Goal: Task Accomplishment & Management: Manage account settings

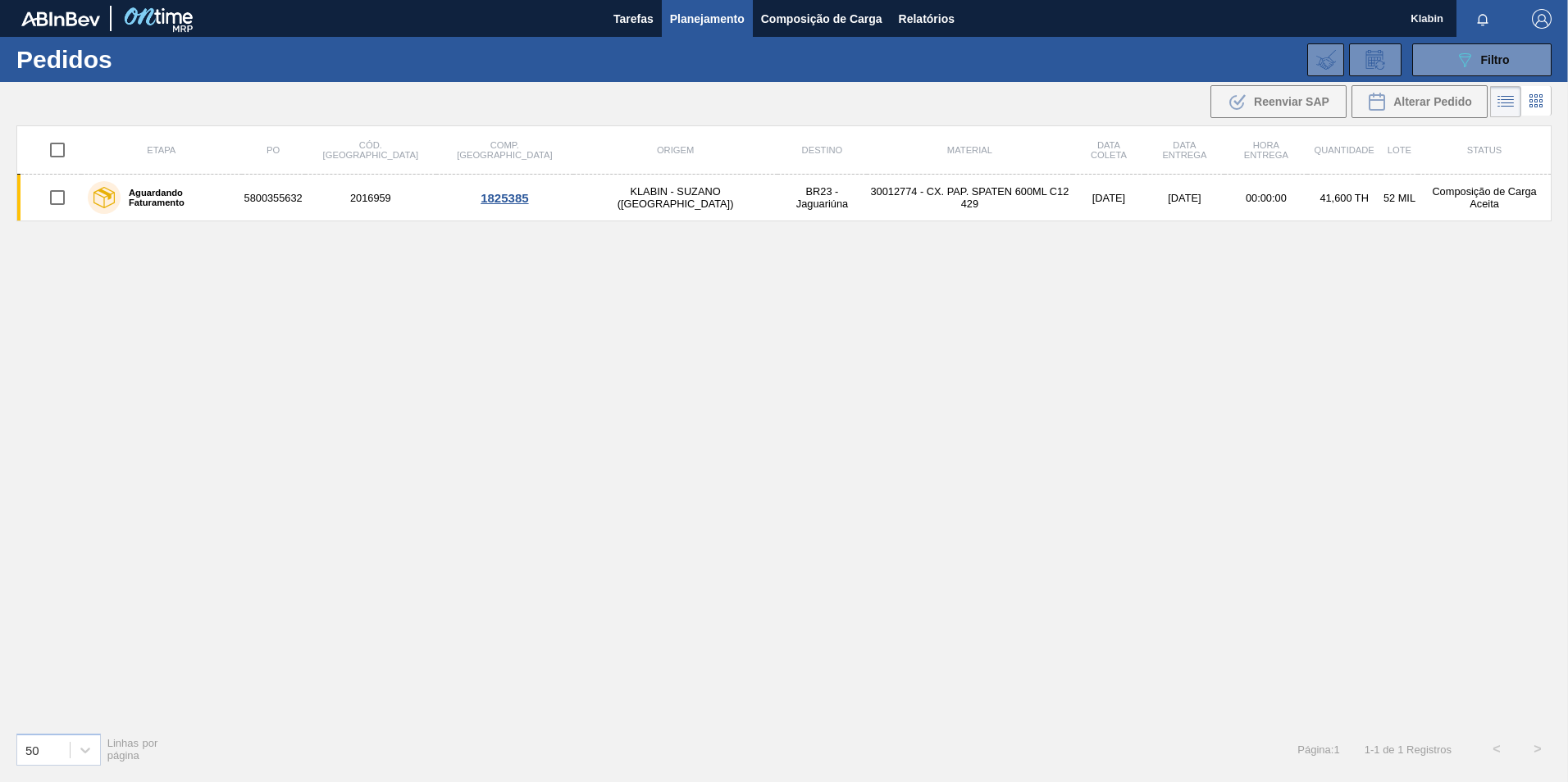
drag, startPoint x: 750, startPoint y: 421, endPoint x: 737, endPoint y: 392, distance: 31.8
click at [750, 421] on div "Etapa PO Cód. Pedido Comp. Carga Origem Destino Material Data [PERSON_NAME] Dat…" at bounding box center [784, 422] width 1535 height 594
click at [1485, 64] on span "Filtro" at bounding box center [1495, 59] width 28 height 13
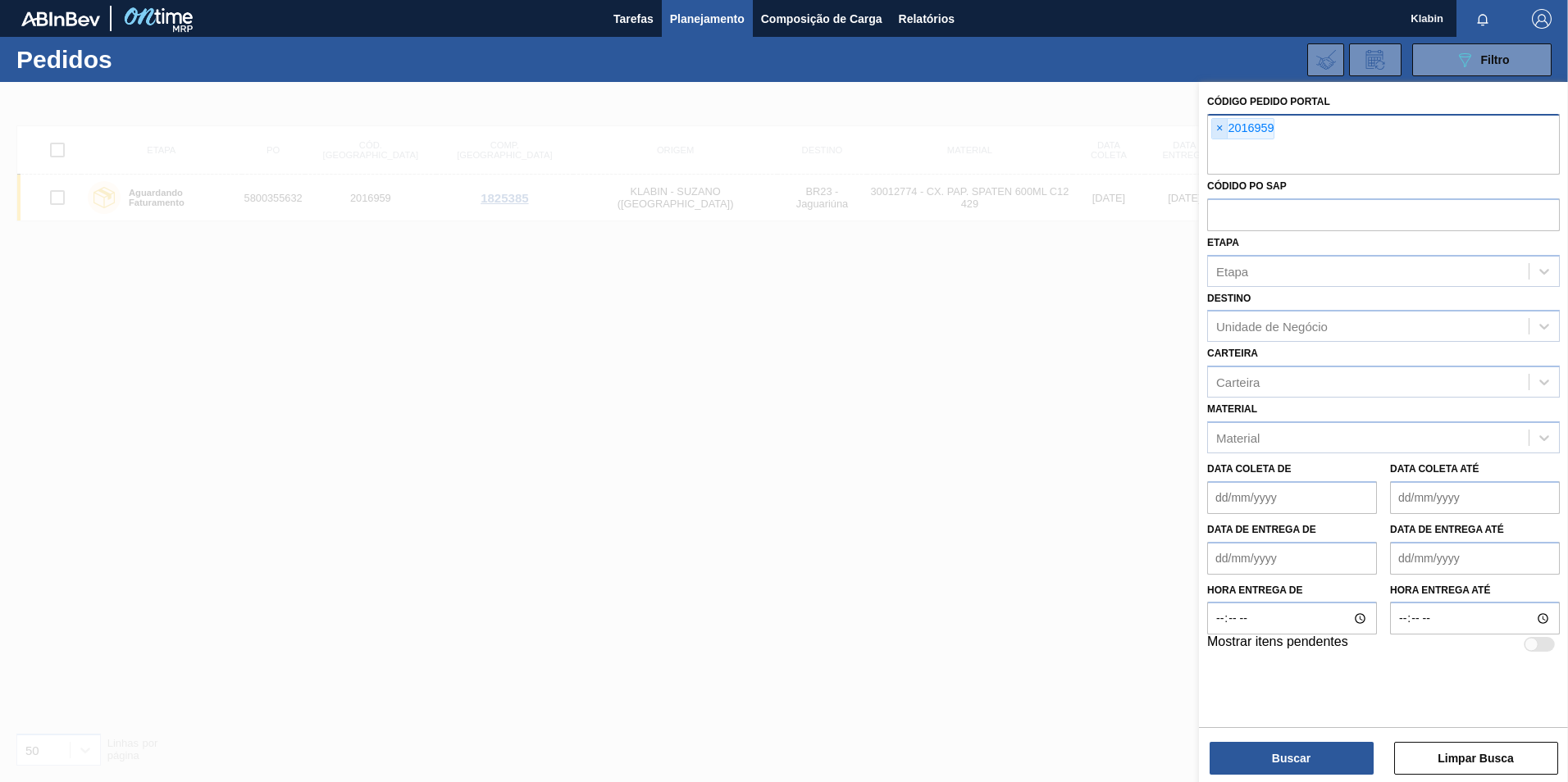
click at [1220, 127] on span "×" at bounding box center [1220, 128] width 15 height 20
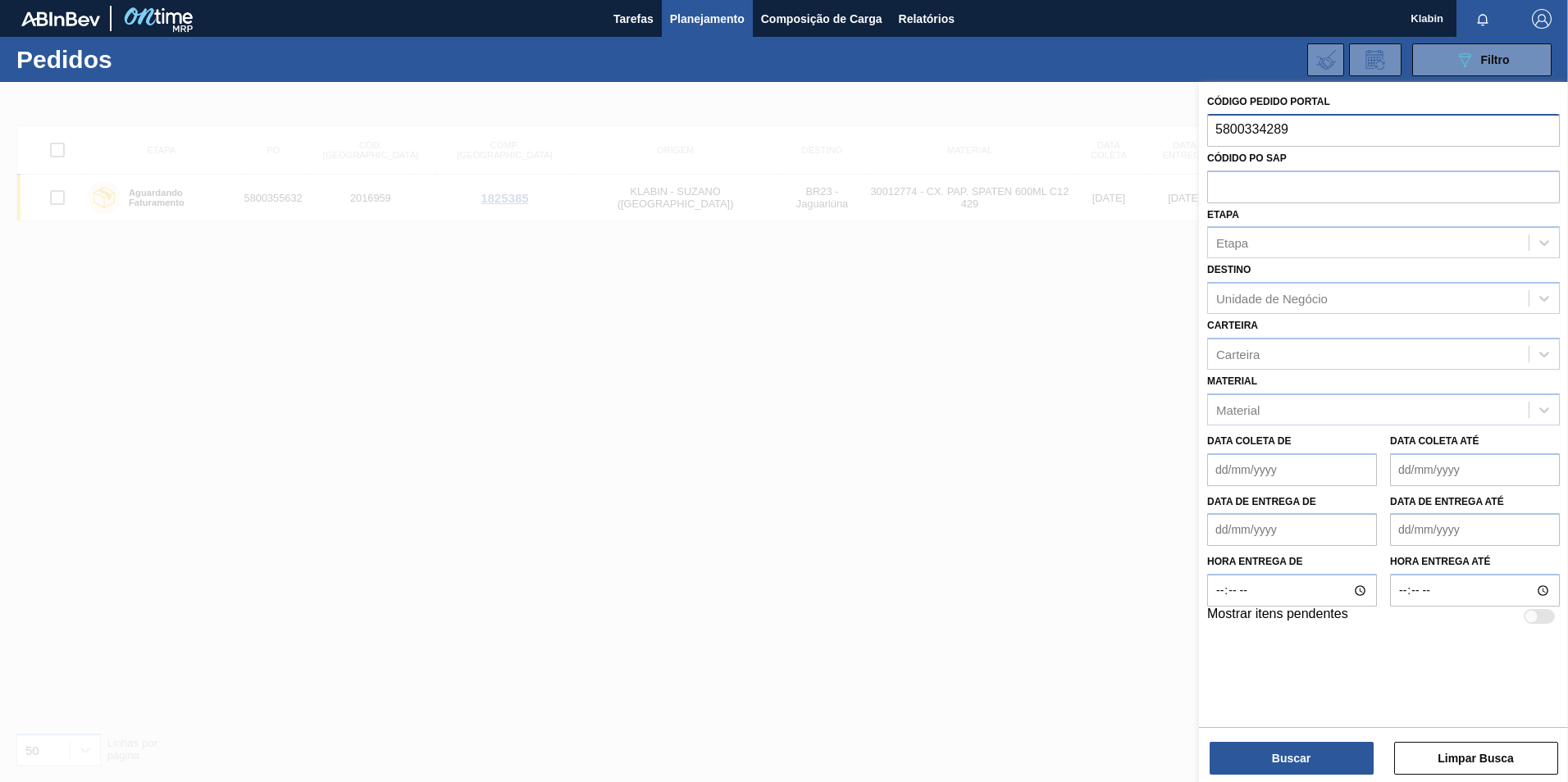
type input "5800334289"
click at [1289, 727] on div "Código Pedido Portal Códido PO SAP Etapa Etapa Destino Unidade de Negócio Carte…" at bounding box center [1383, 433] width 369 height 704
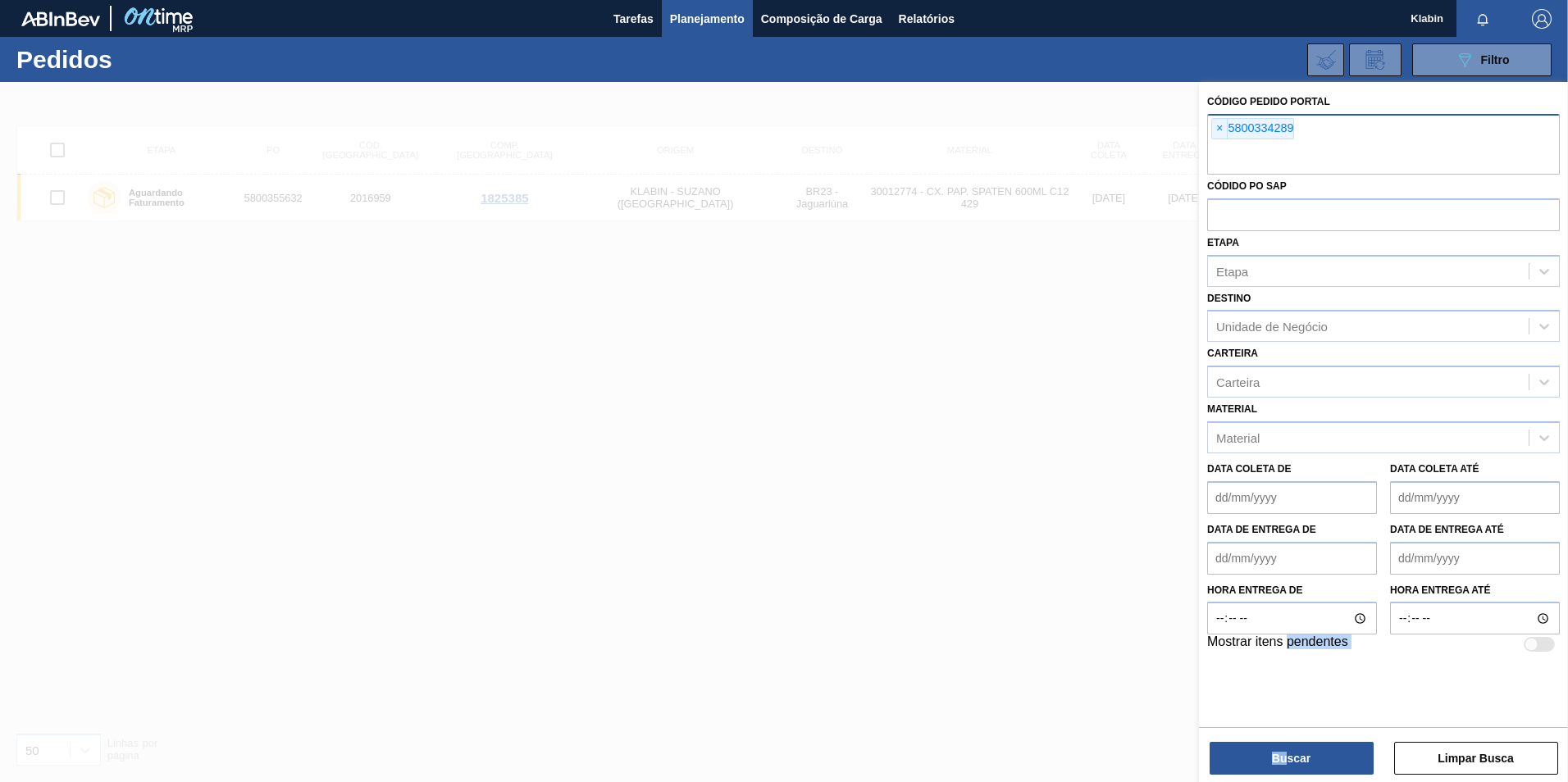
click at [1291, 763] on button "Buscar" at bounding box center [1291, 758] width 164 height 33
click at [1302, 754] on button "Buscar" at bounding box center [1291, 758] width 164 height 33
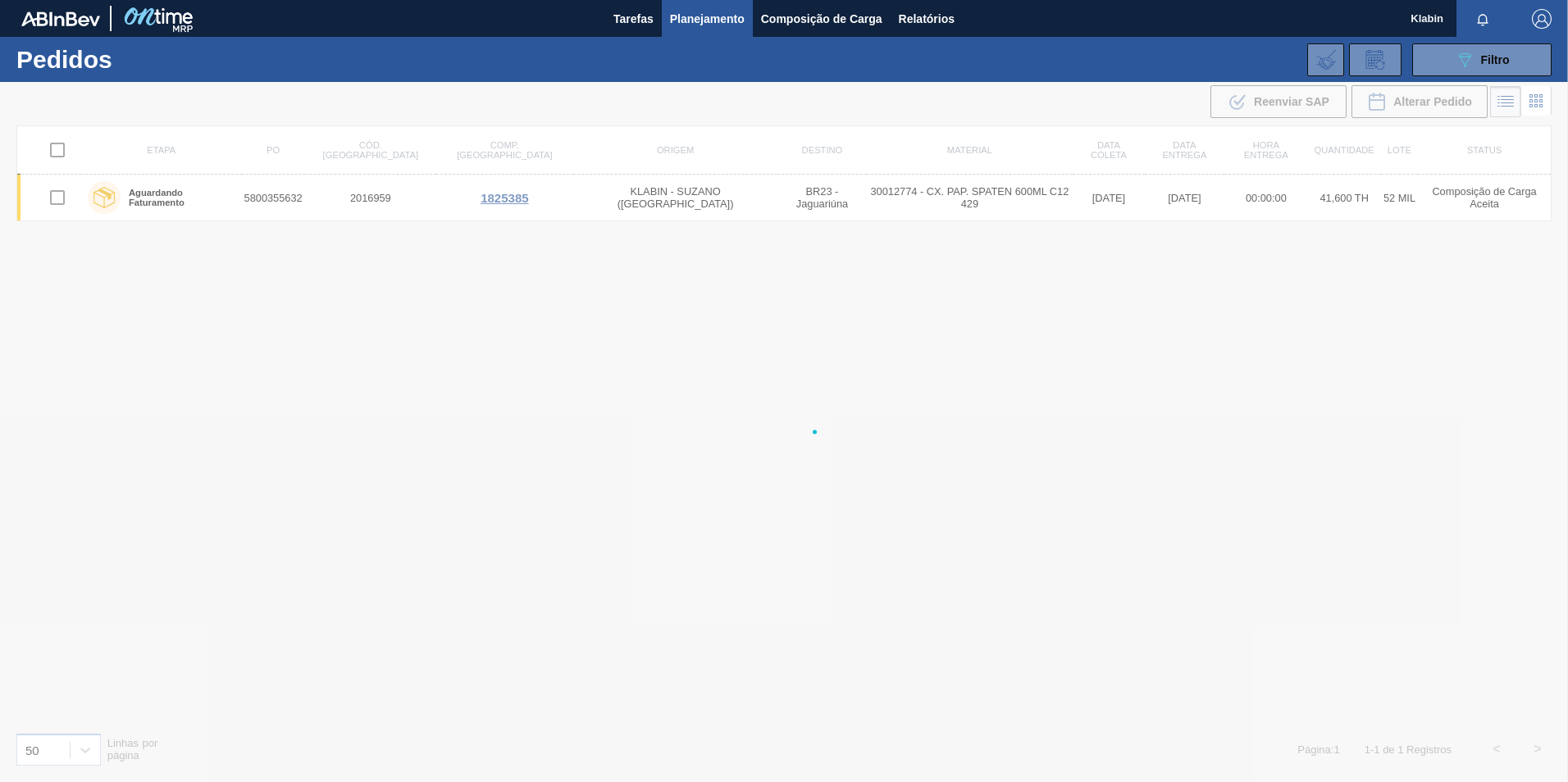
click at [1305, 765] on div at bounding box center [784, 431] width 1568 height 700
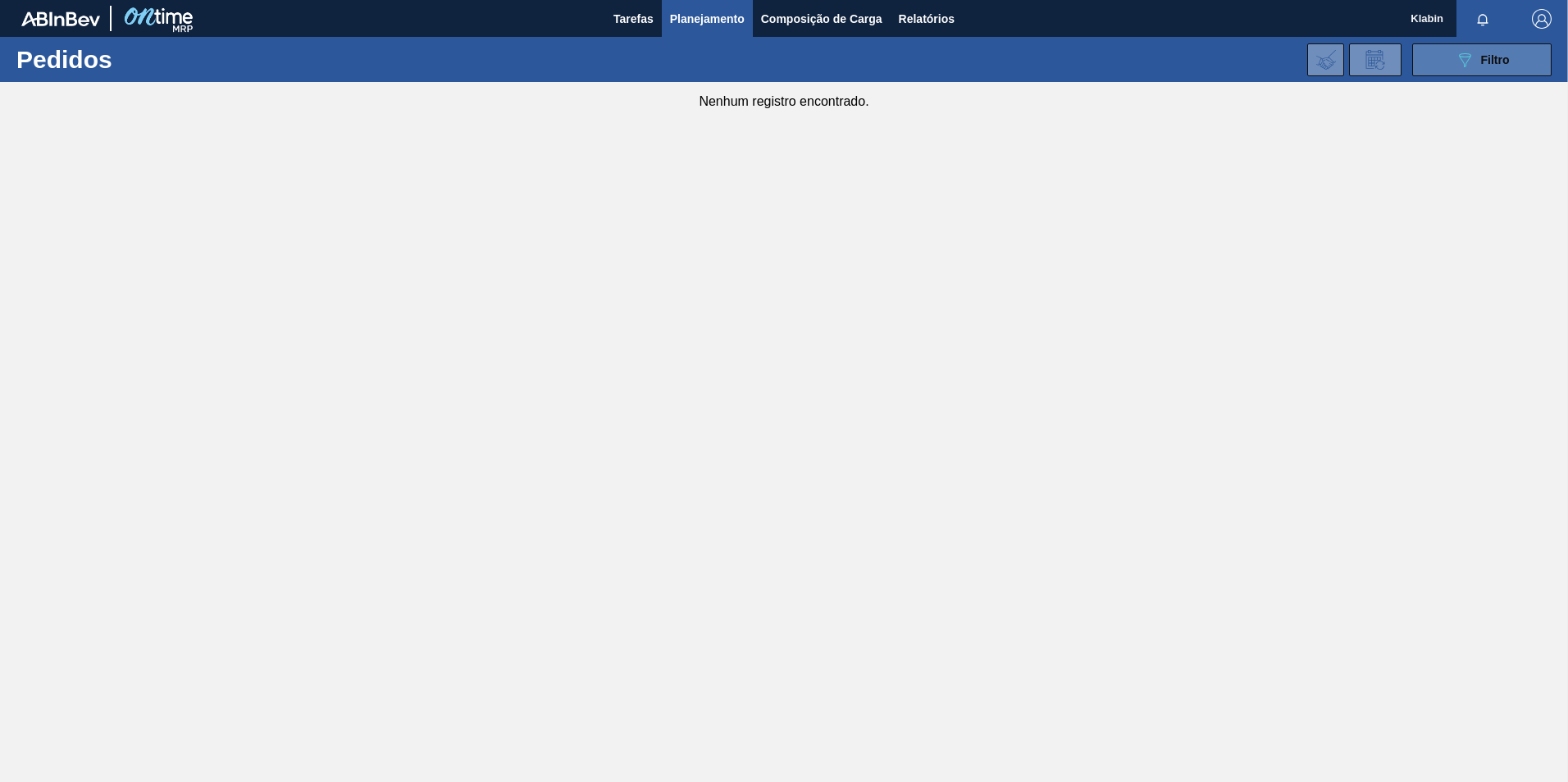
click at [1449, 62] on button "089F7B8B-B2A5-4AFE-B5C0-19BA573D28AC Filtro" at bounding box center [1482, 60] width 139 height 33
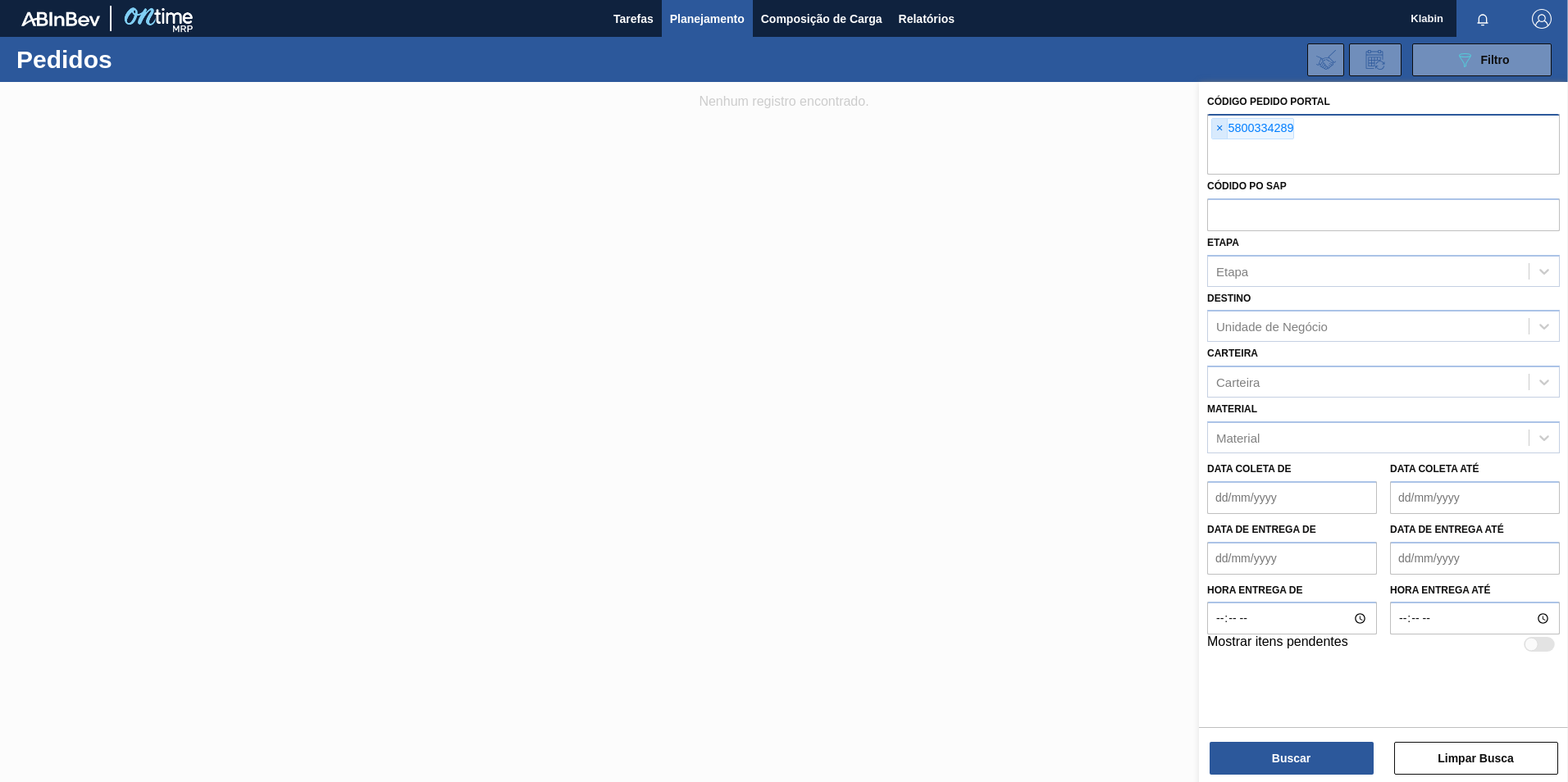
click at [1222, 129] on span "×" at bounding box center [1220, 128] width 15 height 20
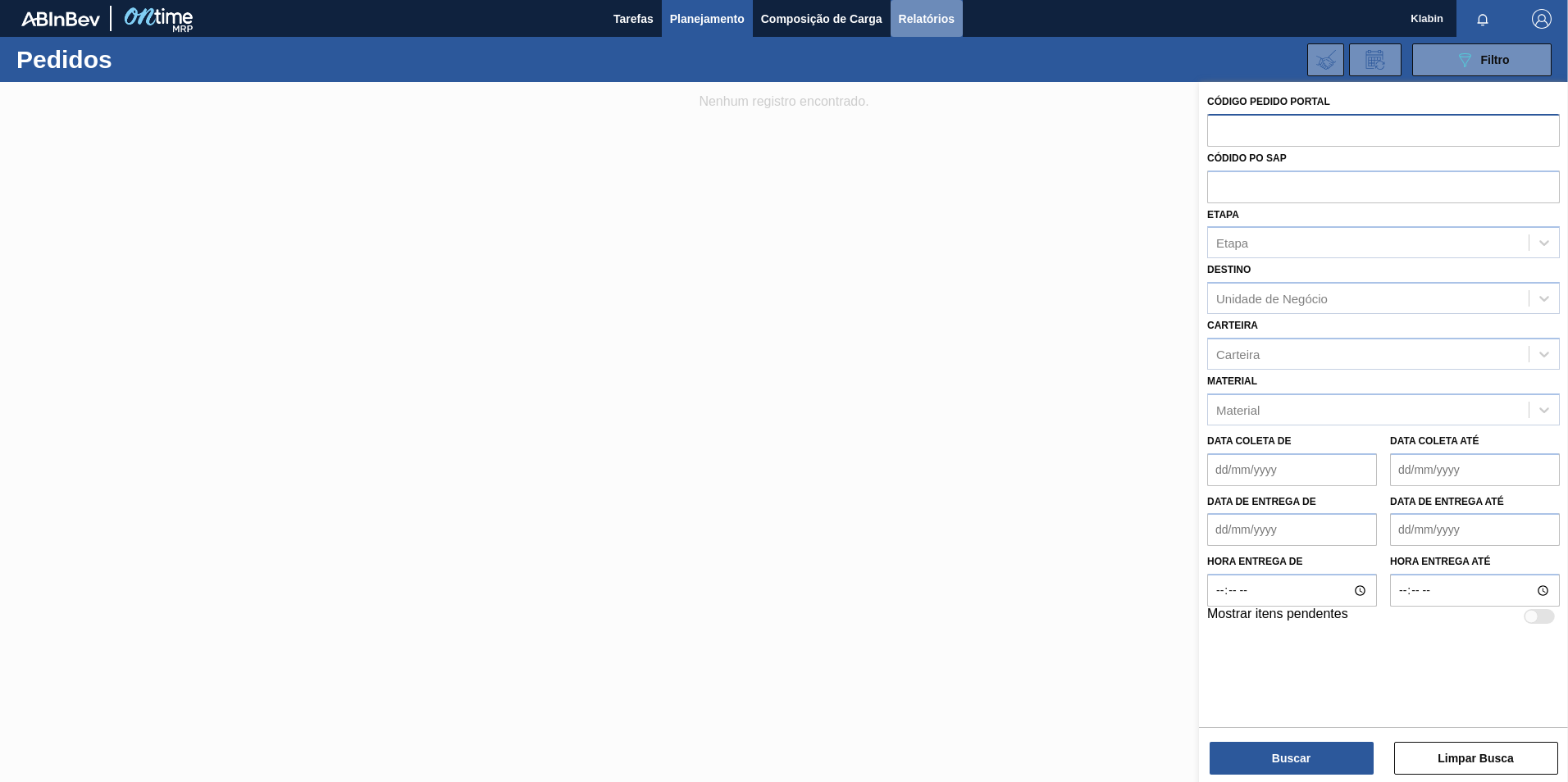
click at [944, 15] on span "Relatórios" at bounding box center [927, 18] width 56 height 20
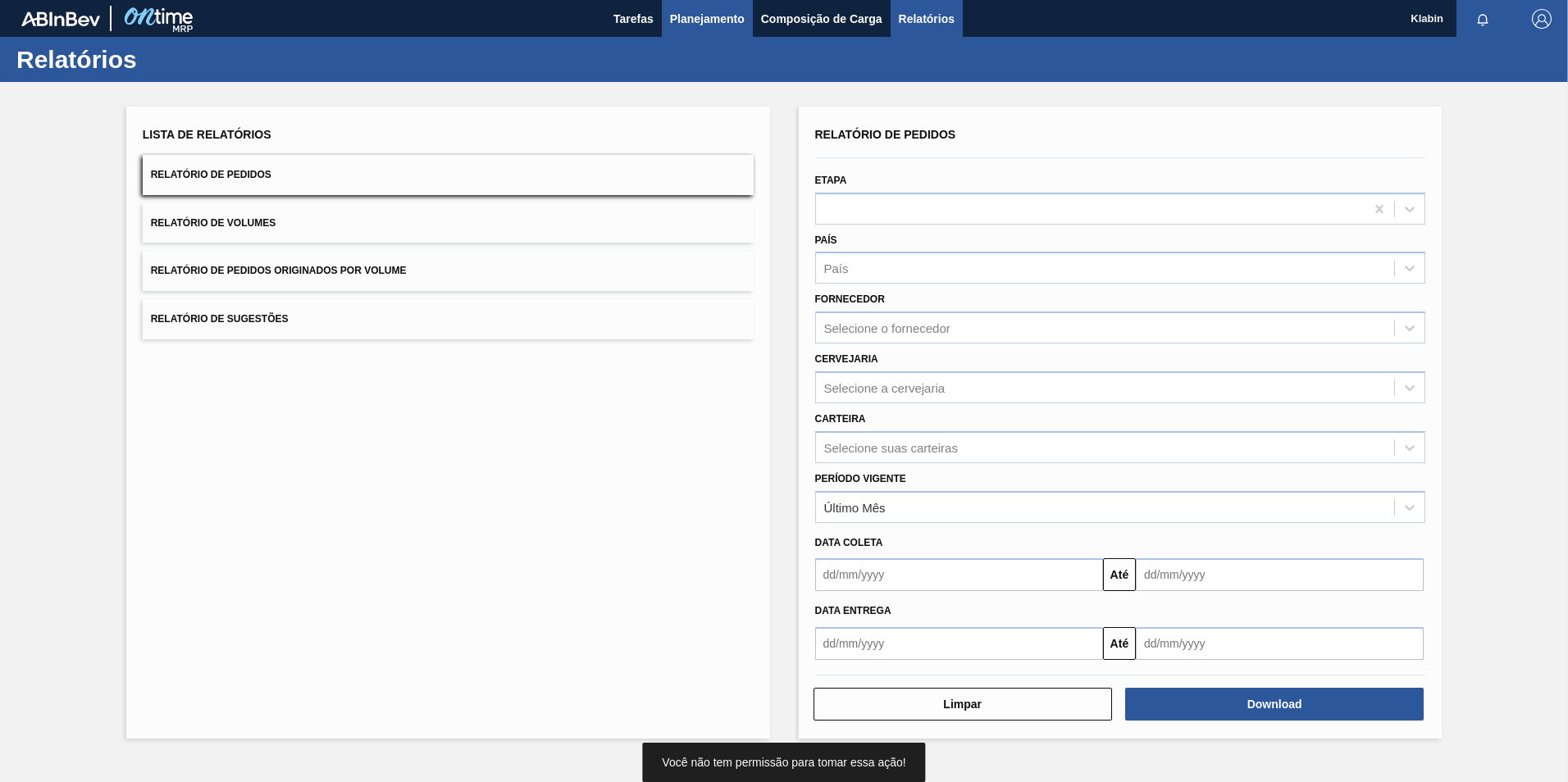
click at [686, 21] on span "Planejamento" at bounding box center [707, 18] width 75 height 20
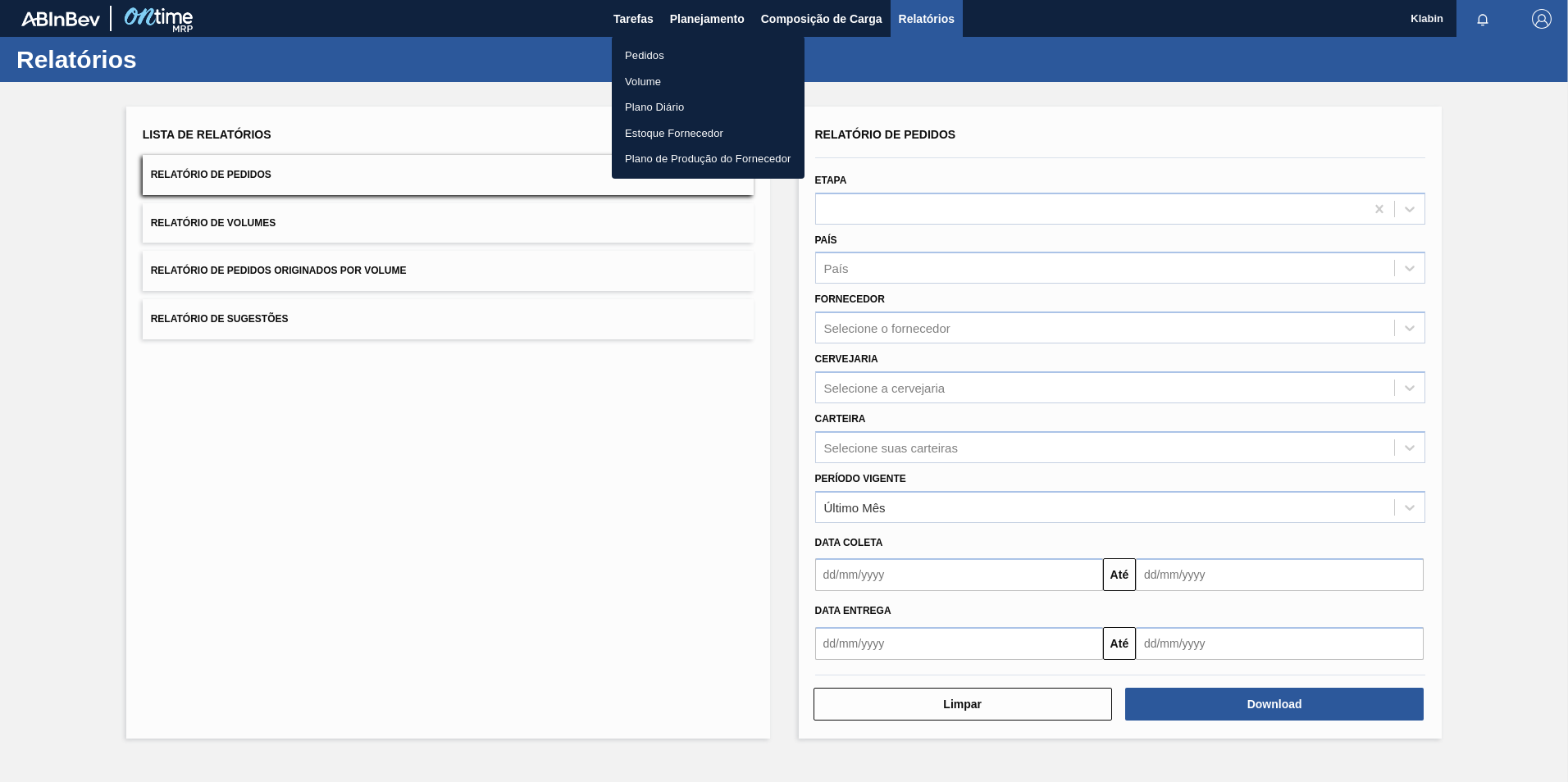
click at [647, 54] on li "Pedidos" at bounding box center [708, 56] width 193 height 27
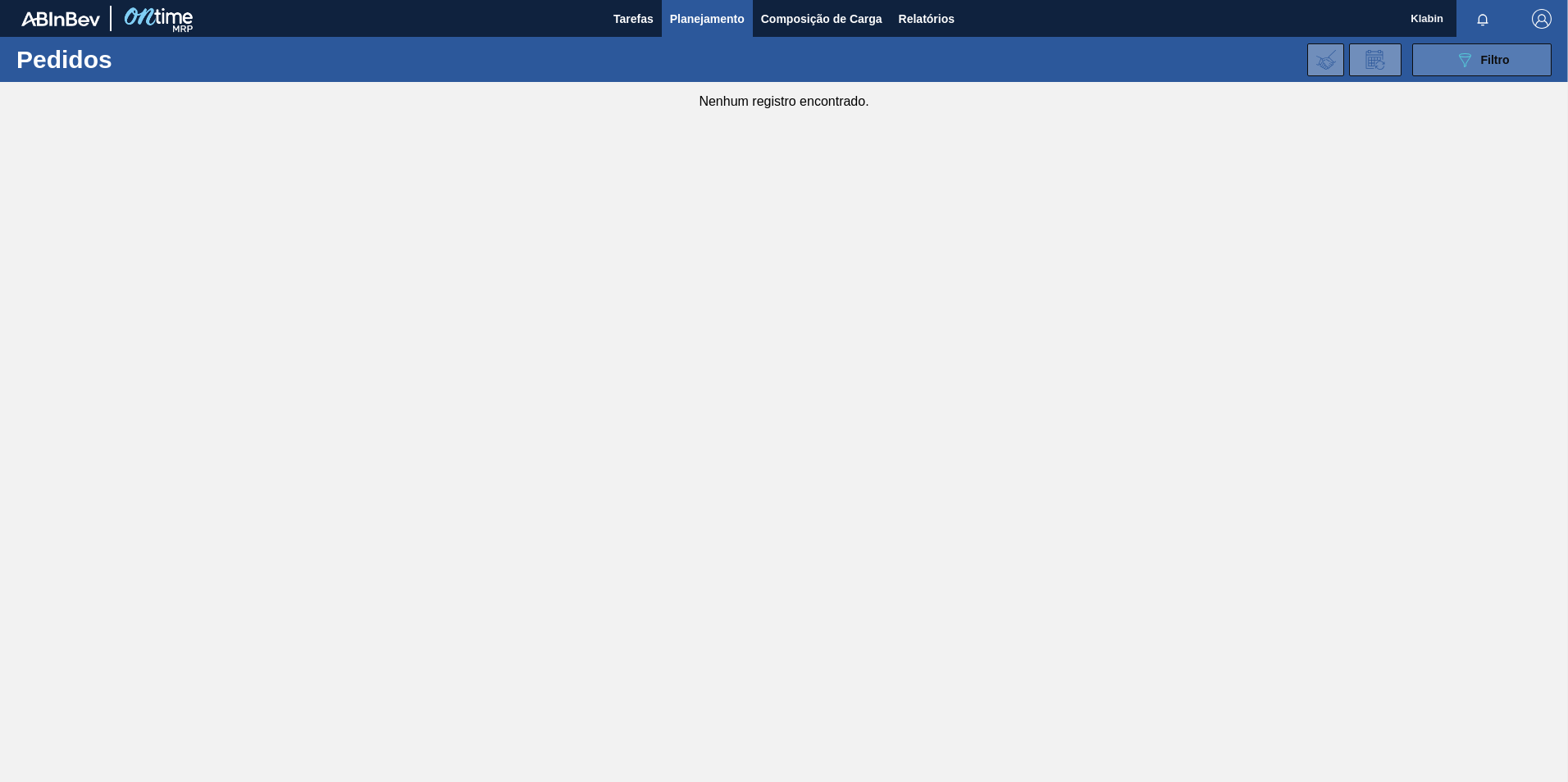
click at [1446, 57] on button "089F7B8B-B2A5-4AFE-B5C0-19BA573D28AC Filtro" at bounding box center [1482, 60] width 139 height 33
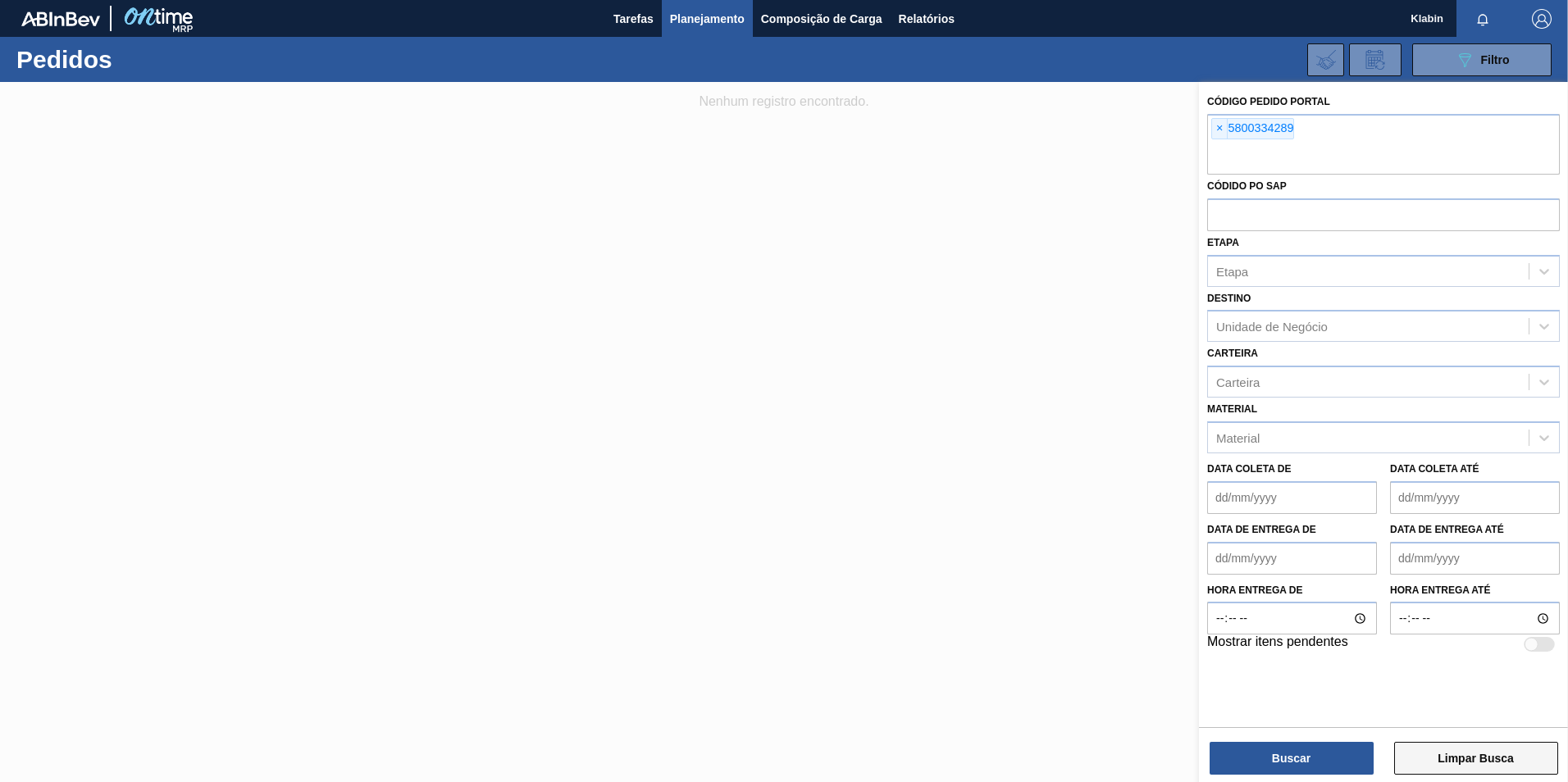
click at [1429, 751] on button "Limpar Busca" at bounding box center [1476, 758] width 164 height 33
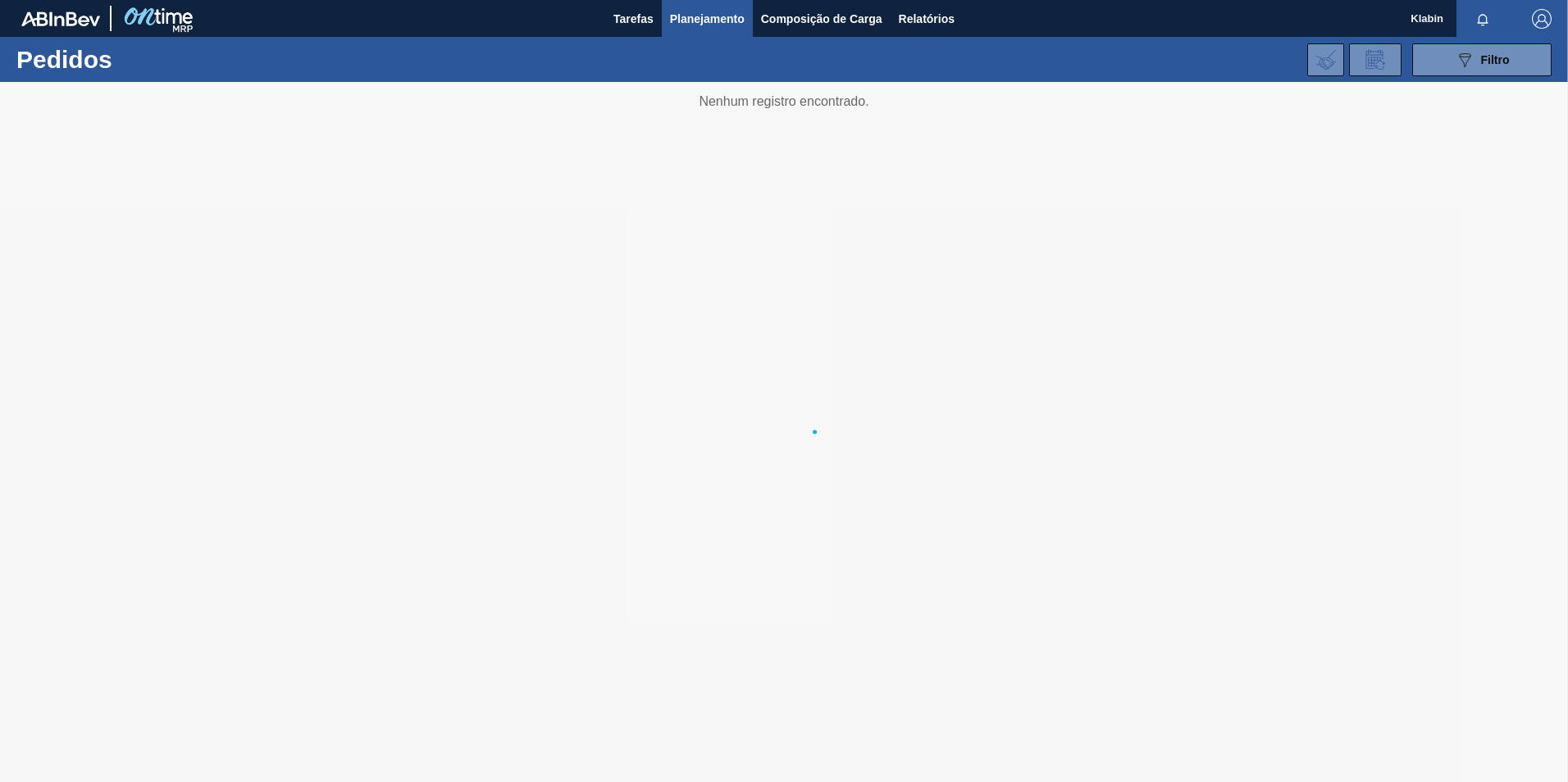
click at [1429, 751] on div at bounding box center [784, 431] width 1568 height 700
click at [1452, 57] on button "089F7B8B-B2A5-4AFE-B5C0-19BA573D28AC Filtro" at bounding box center [1482, 60] width 139 height 33
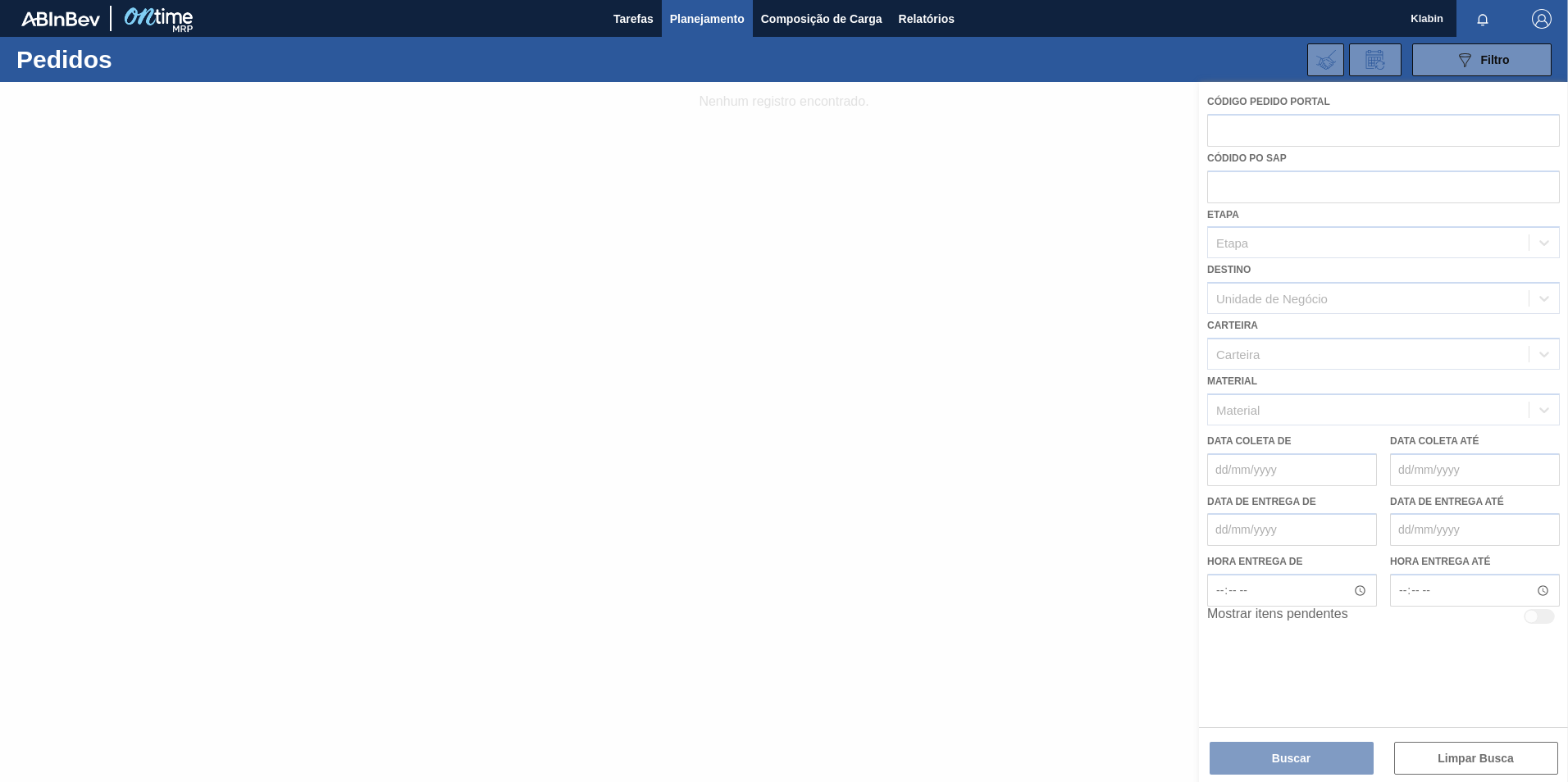
drag, startPoint x: 1271, startPoint y: 122, endPoint x: 1260, endPoint y: 140, distance: 21.1
click at [1266, 128] on div at bounding box center [784, 431] width 1568 height 700
click at [1258, 142] on div at bounding box center [784, 431] width 1568 height 700
click at [1252, 133] on div at bounding box center [784, 431] width 1568 height 700
drag, startPoint x: 1216, startPoint y: 135, endPoint x: 1260, endPoint y: 143, distance: 44.7
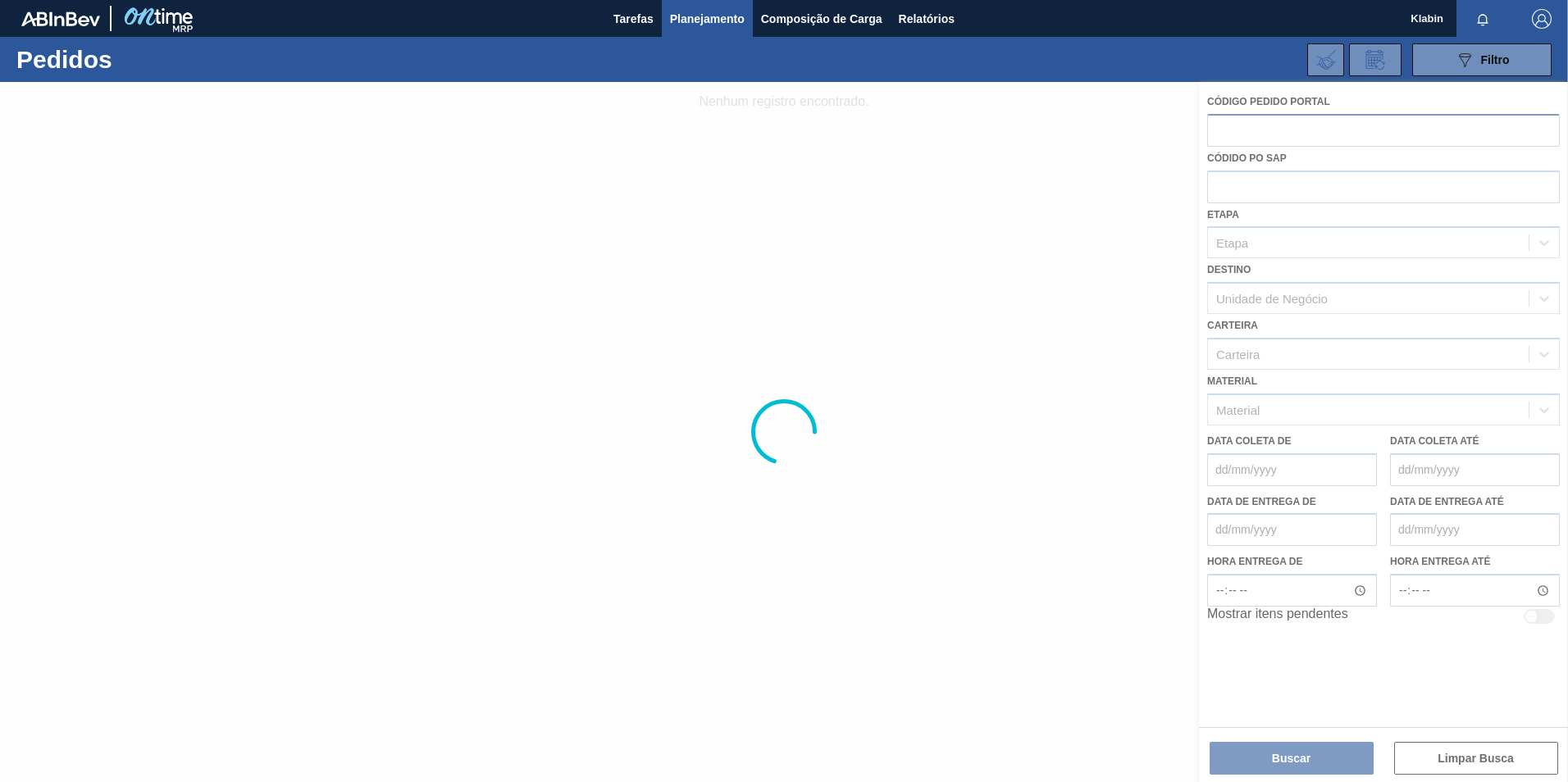
click at [1220, 137] on div at bounding box center [784, 431] width 1568 height 700
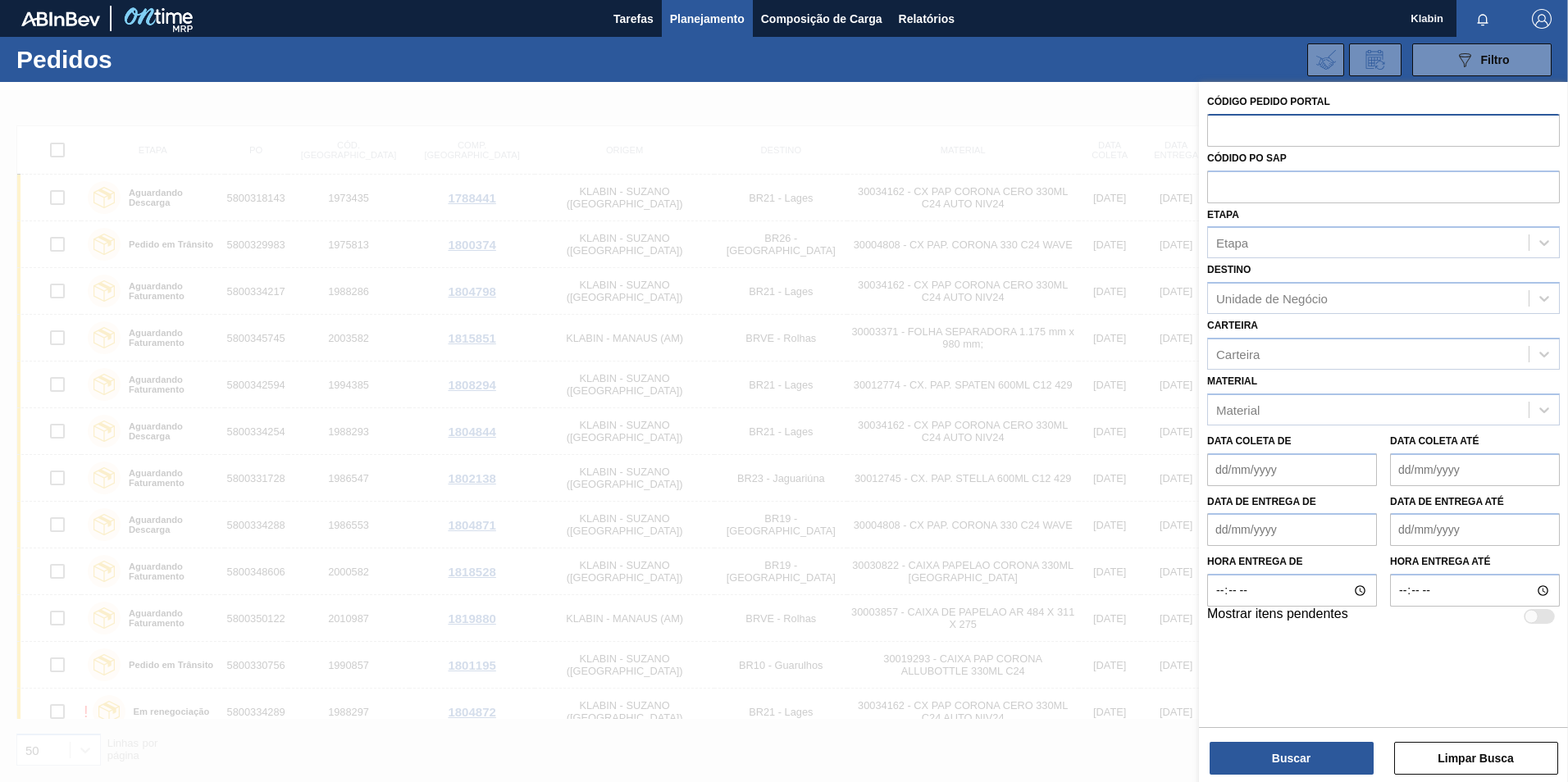
click at [1270, 133] on input "text" at bounding box center [1383, 130] width 352 height 31
type input "5800334289"
click at [1312, 755] on button "Buscar" at bounding box center [1291, 758] width 164 height 33
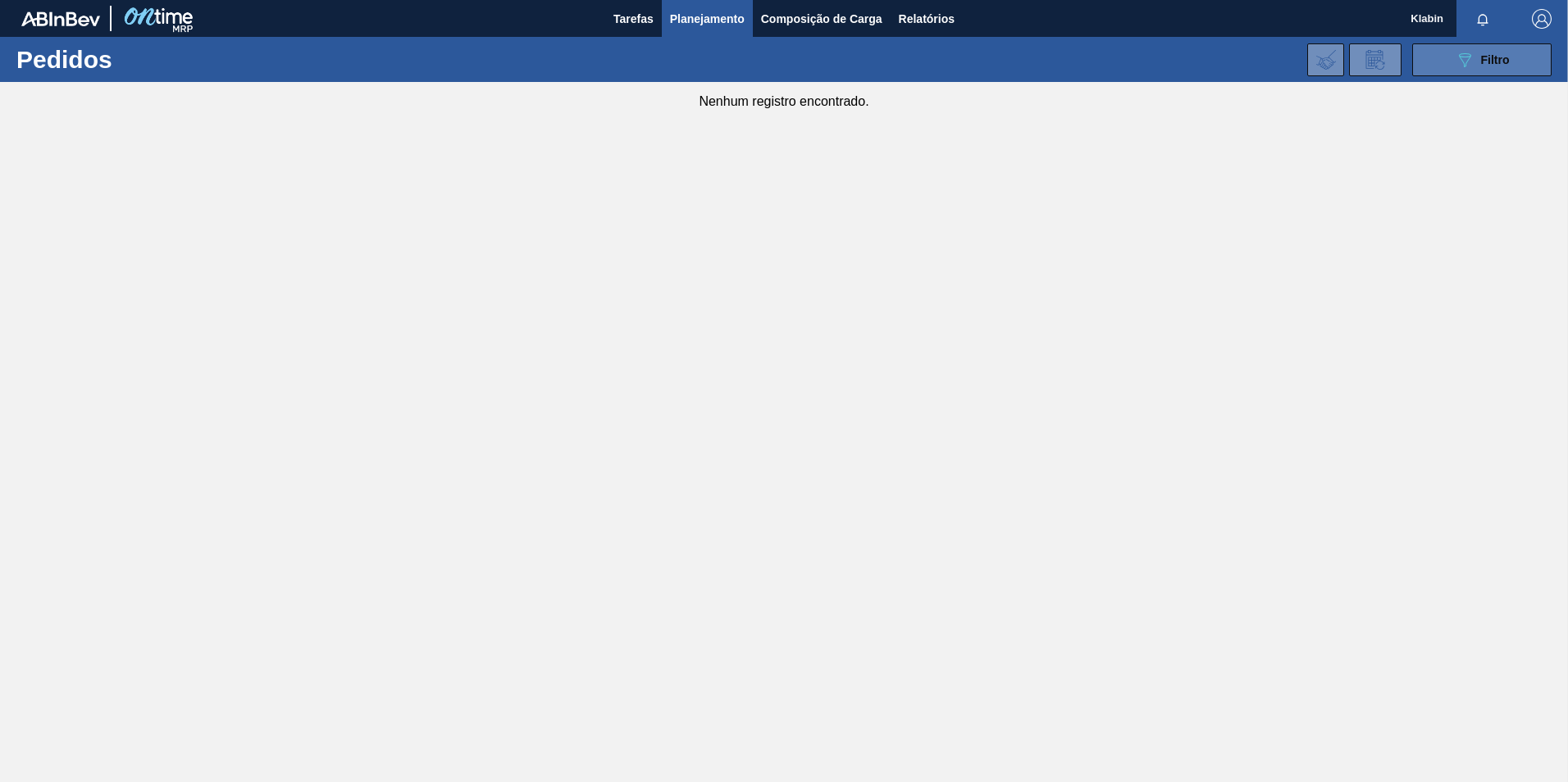
click at [1450, 53] on button "089F7B8B-B2A5-4AFE-B5C0-19BA573D28AC Filtro" at bounding box center [1482, 60] width 139 height 33
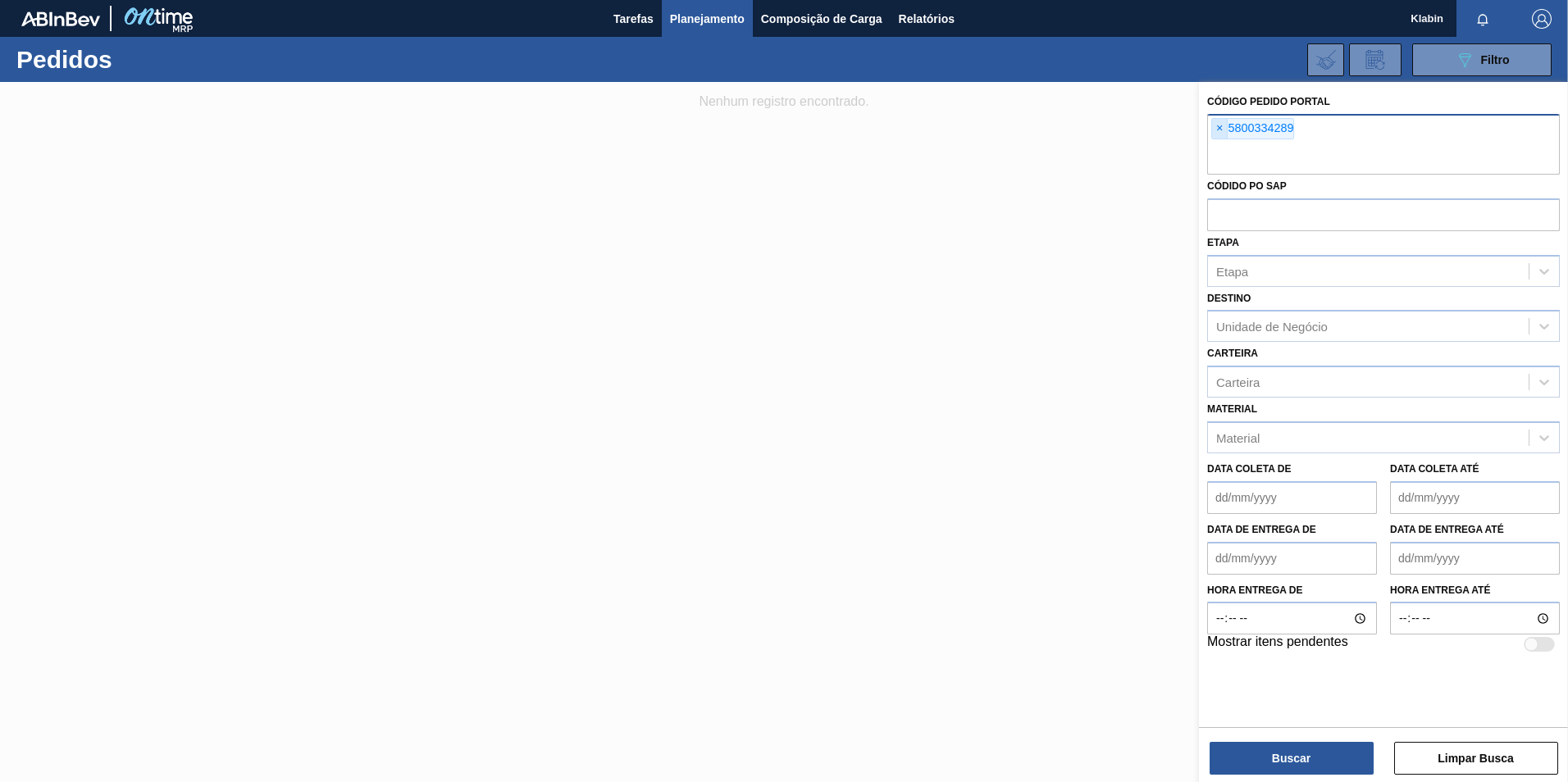
click at [1220, 125] on span "×" at bounding box center [1220, 128] width 15 height 20
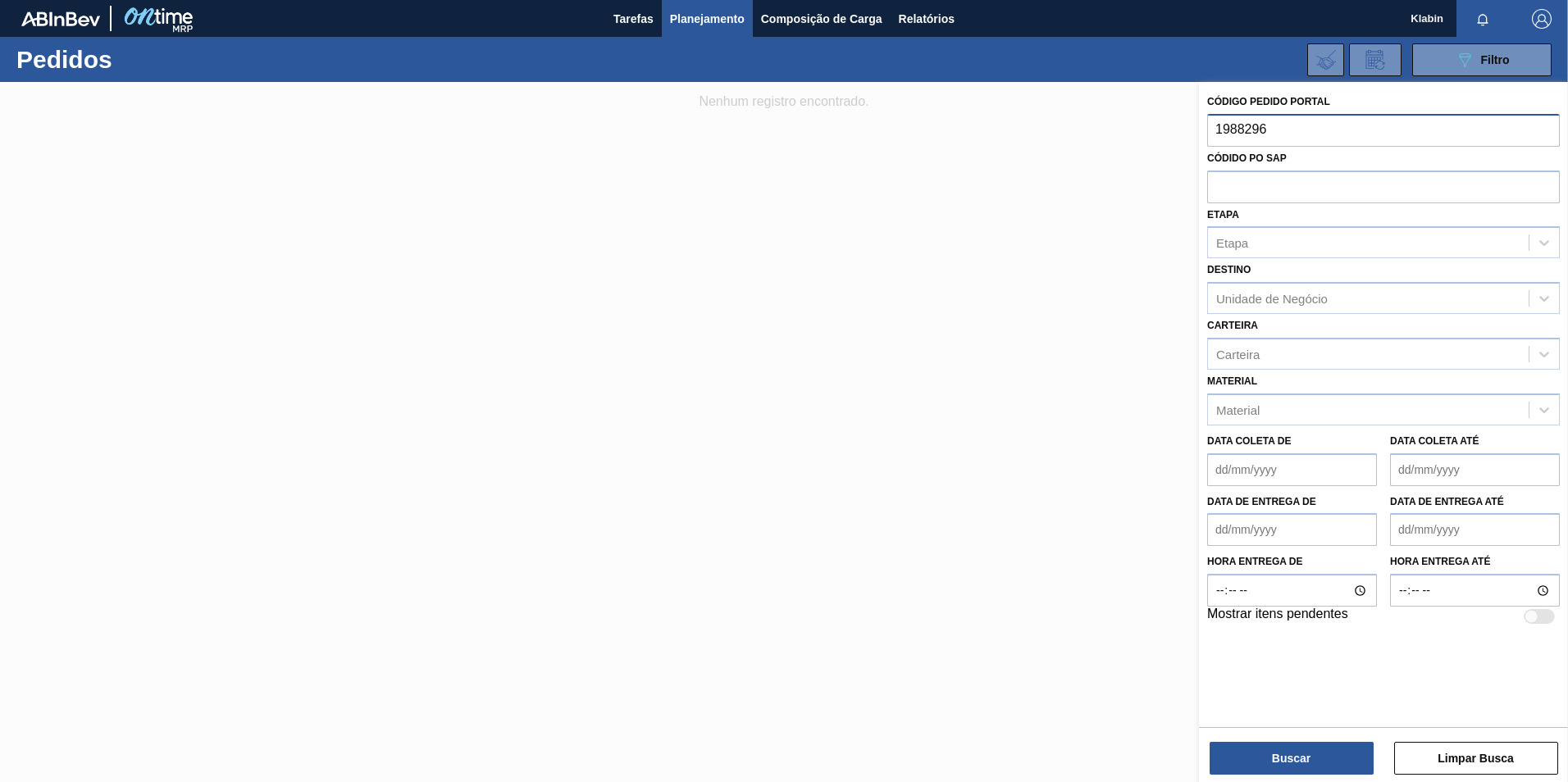
type input "1988296"
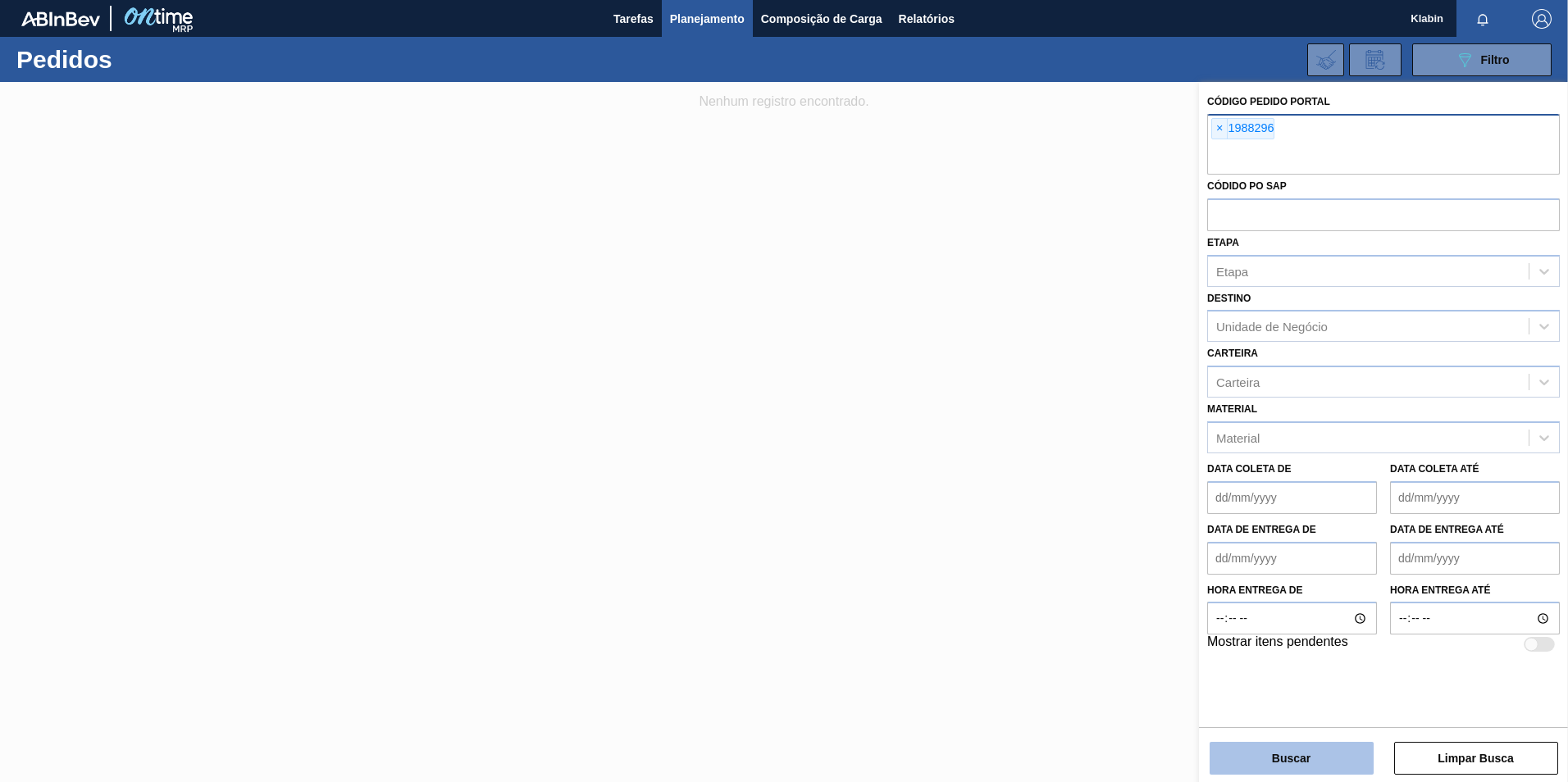
click at [1306, 756] on button "Buscar" at bounding box center [1291, 758] width 164 height 33
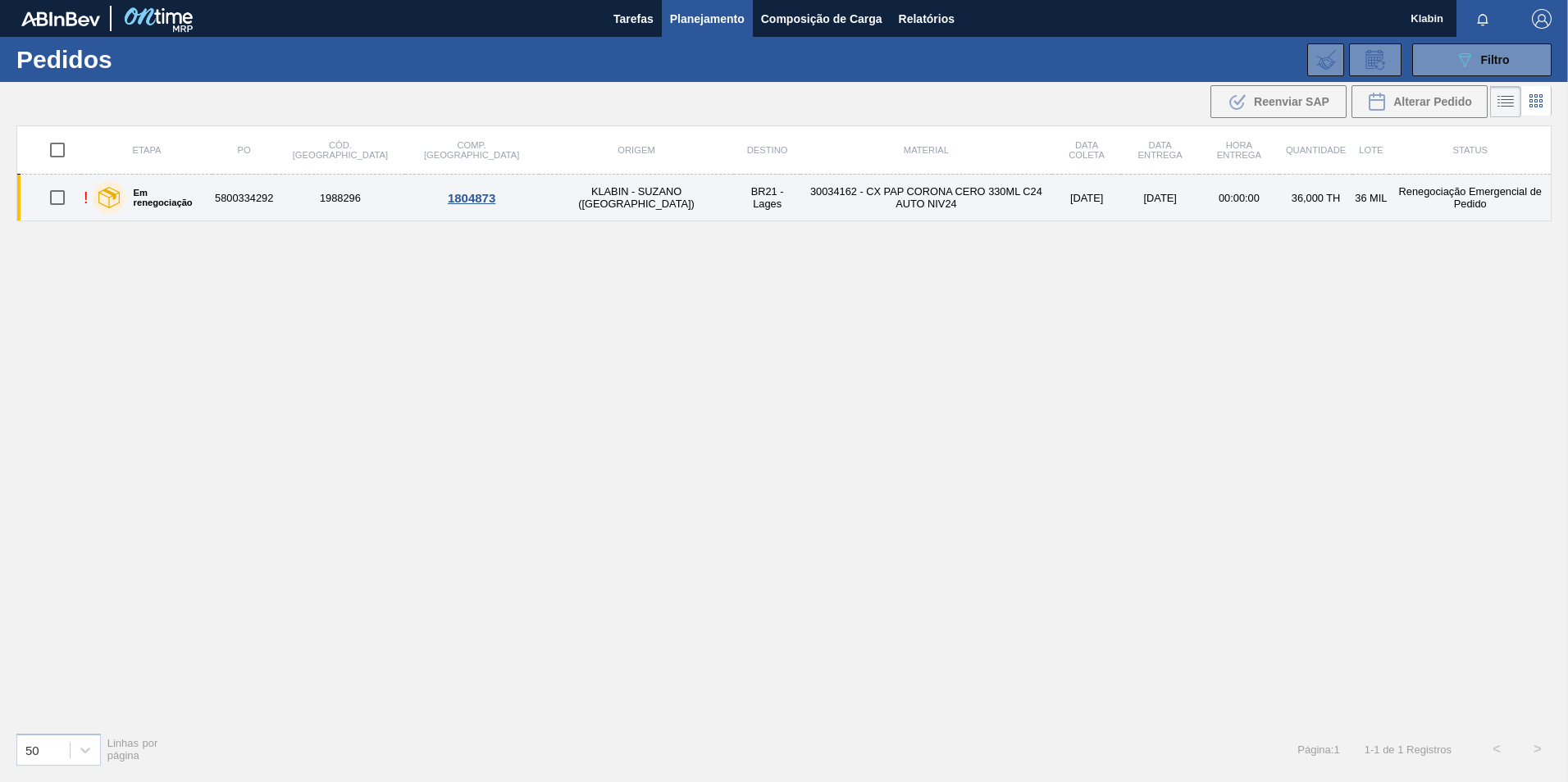
click at [419, 196] on div "1804873" at bounding box center [472, 198] width 129 height 14
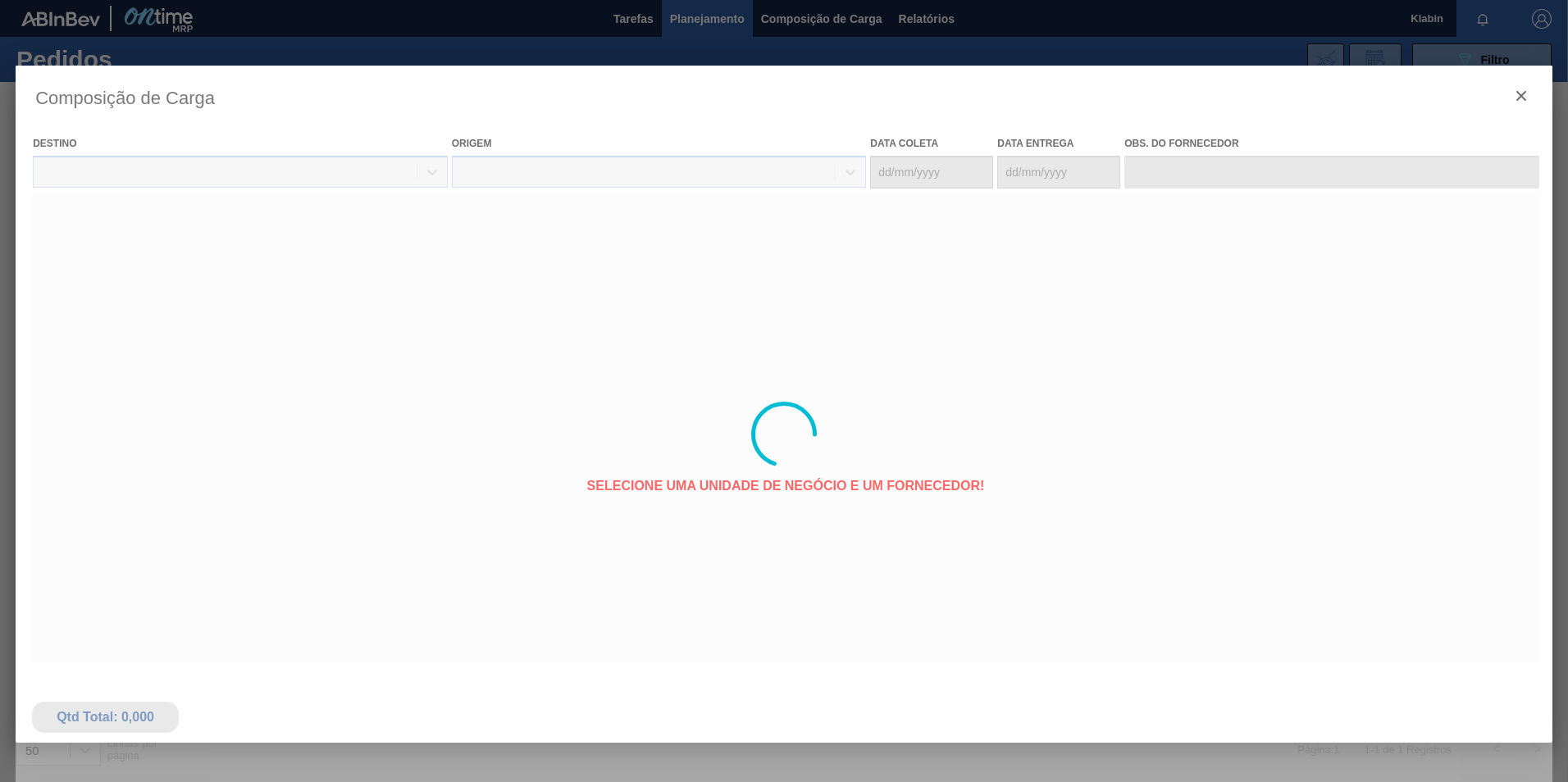
type coleta "[DATE]"
type entrega "[DATE]"
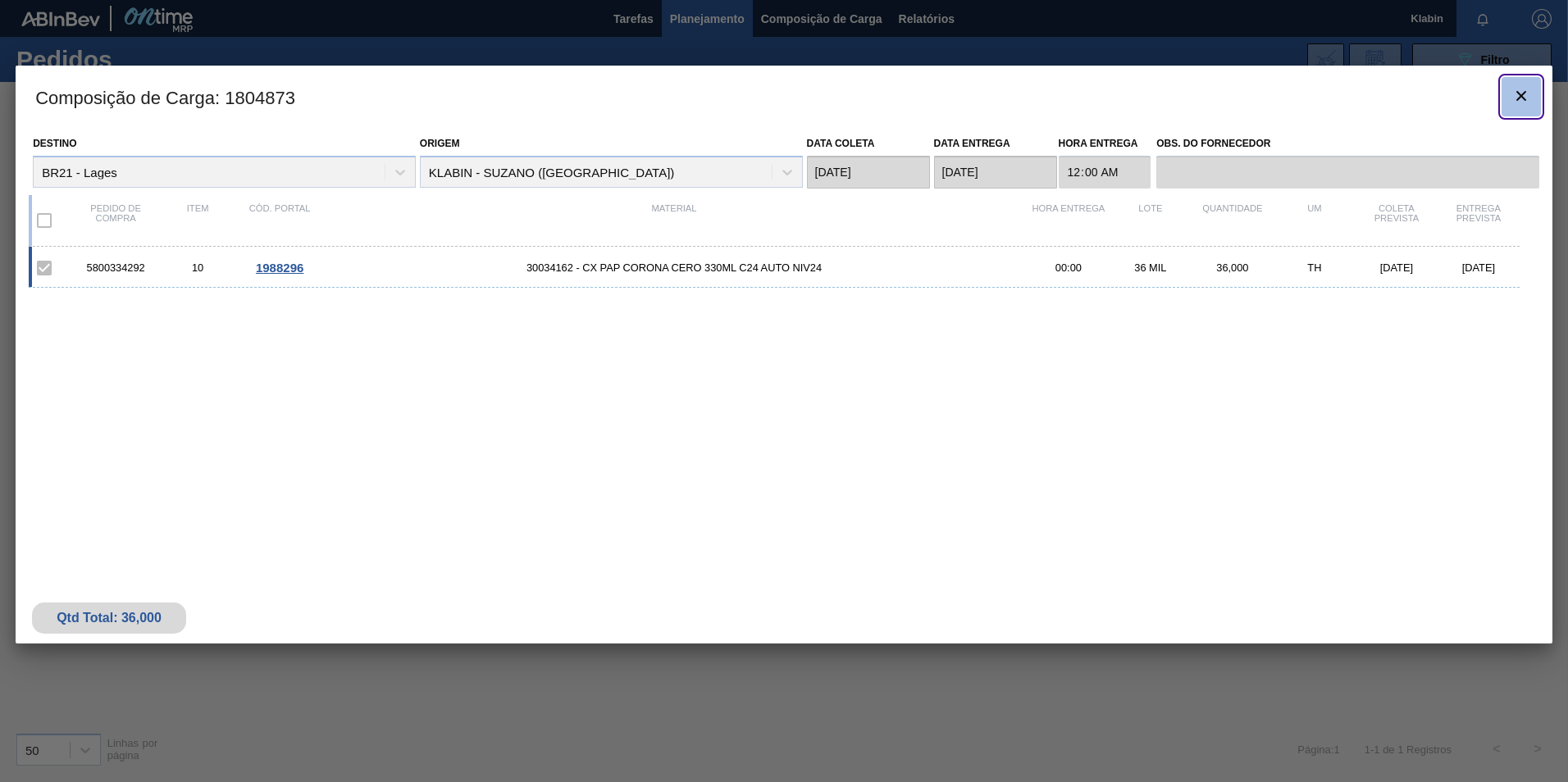
click at [1523, 92] on icon "botão de ícone" at bounding box center [1521, 95] width 20 height 20
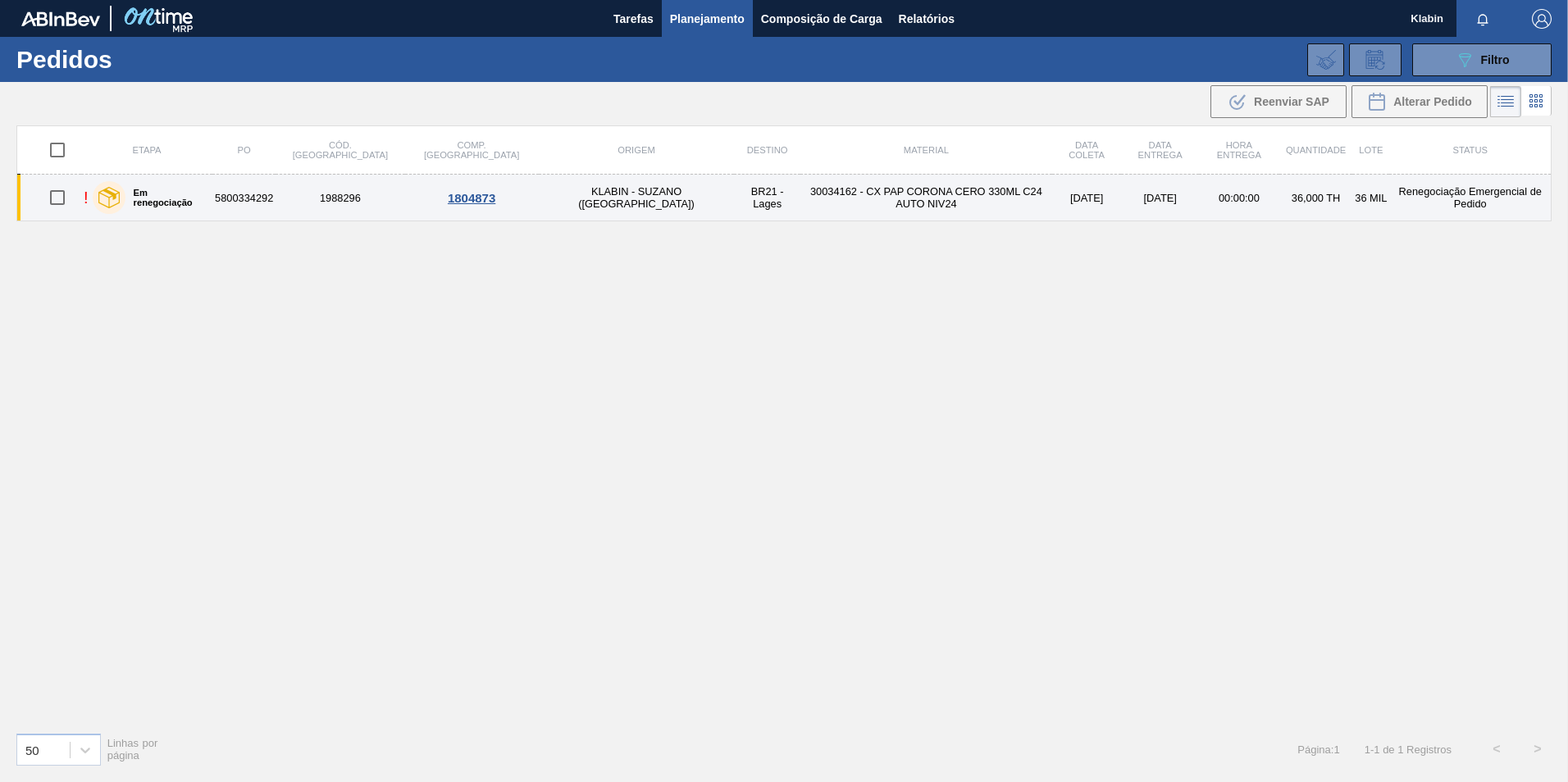
click at [86, 196] on td "! Em renegociação" at bounding box center [146, 198] width 132 height 46
click at [260, 204] on td "5800334292" at bounding box center [243, 198] width 63 height 46
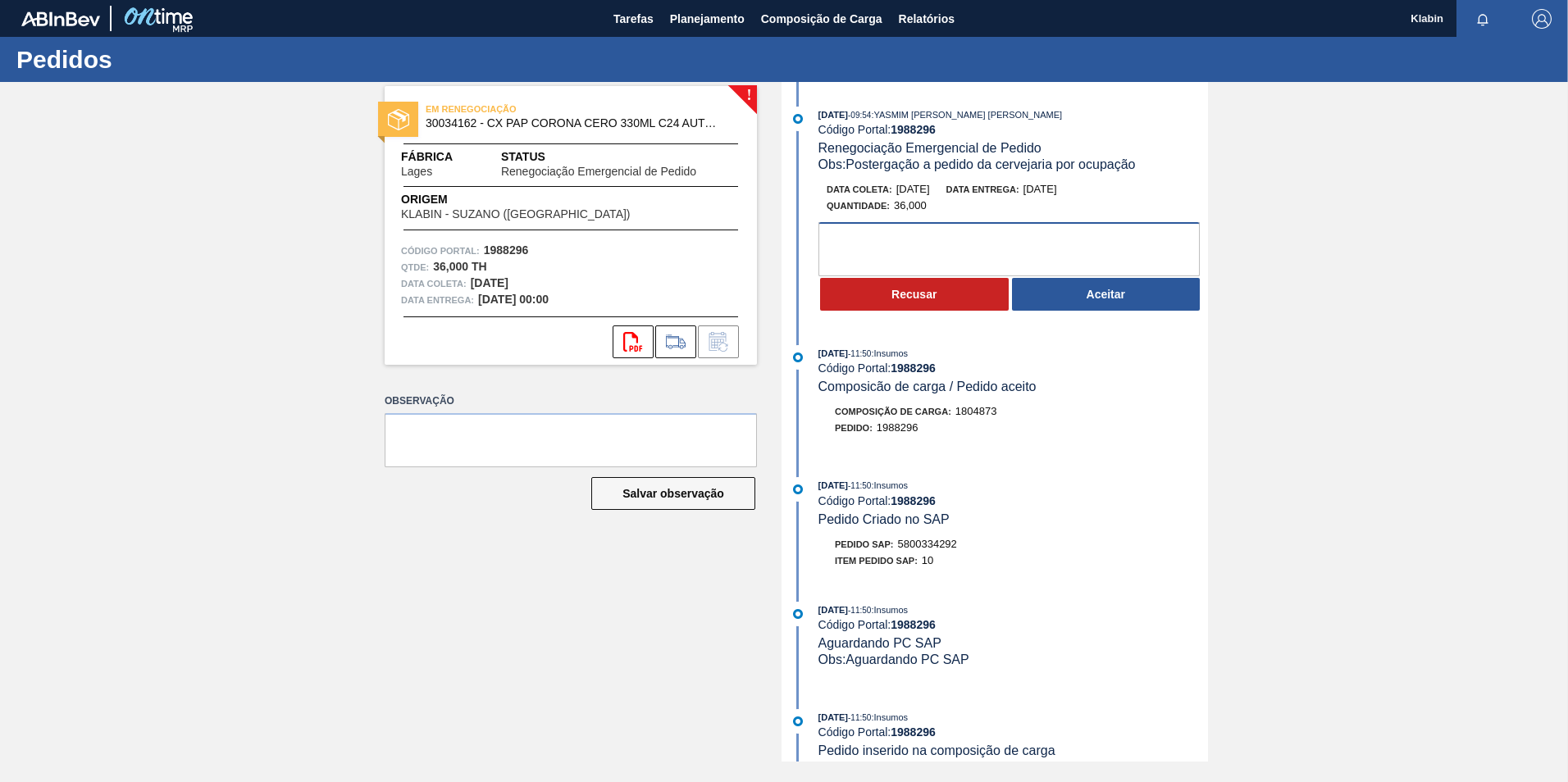
click at [1003, 247] on textarea at bounding box center [1009, 249] width 382 height 54
type textarea "pedido ajustado para 13/09"
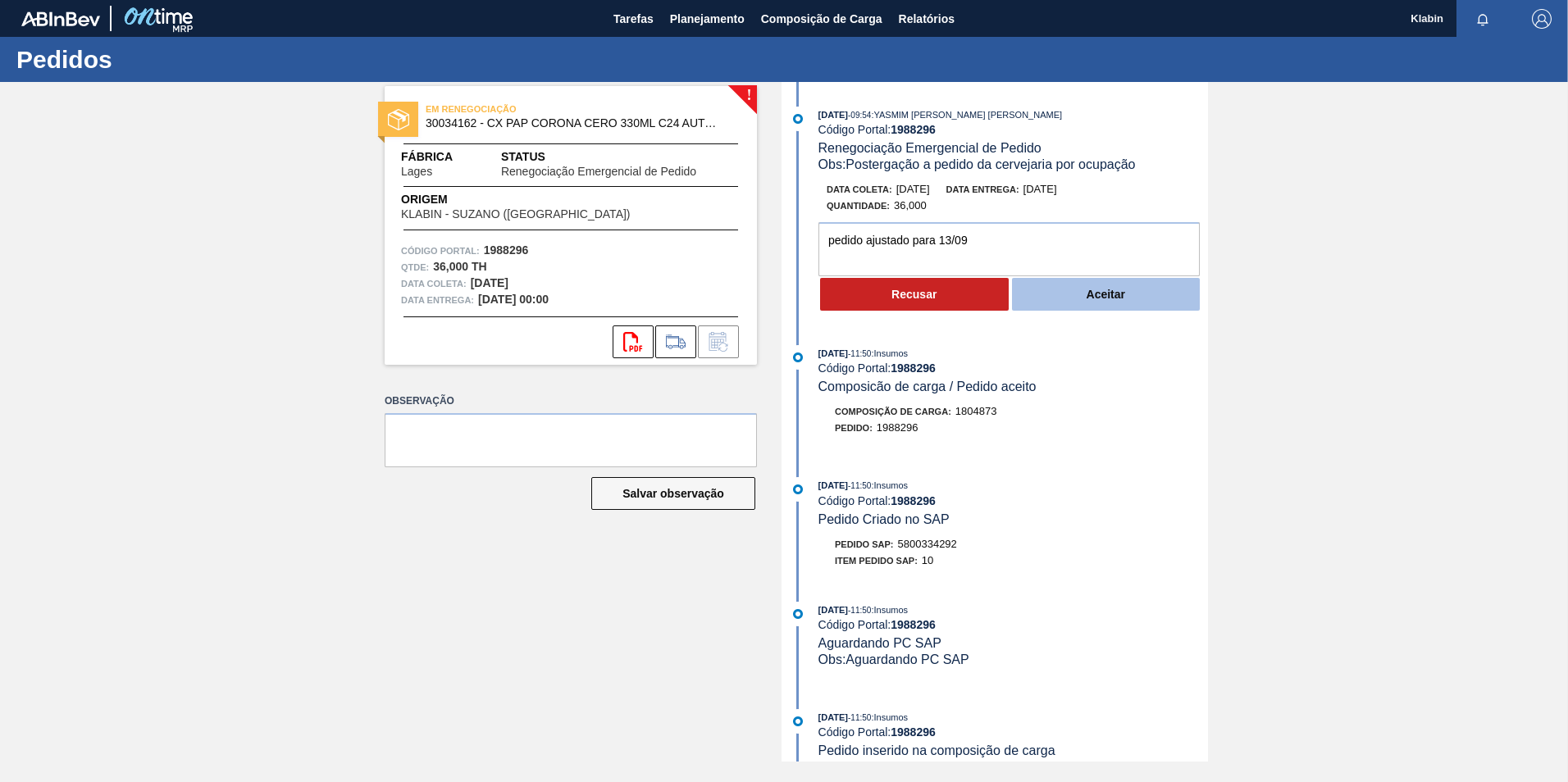
click at [1075, 291] on button "Aceitar" at bounding box center [1106, 294] width 188 height 33
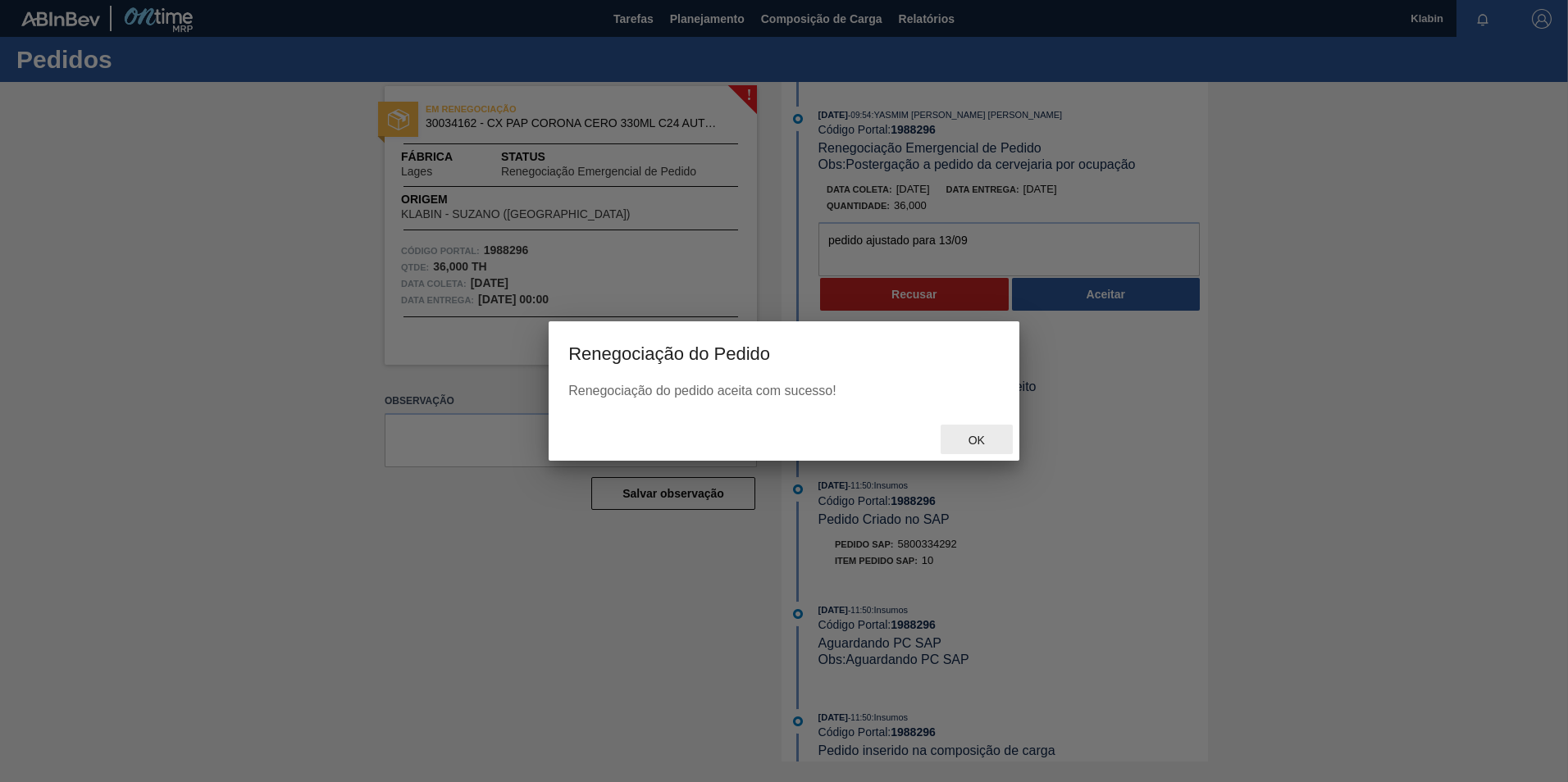
click at [981, 426] on div "Ok" at bounding box center [977, 439] width 72 height 30
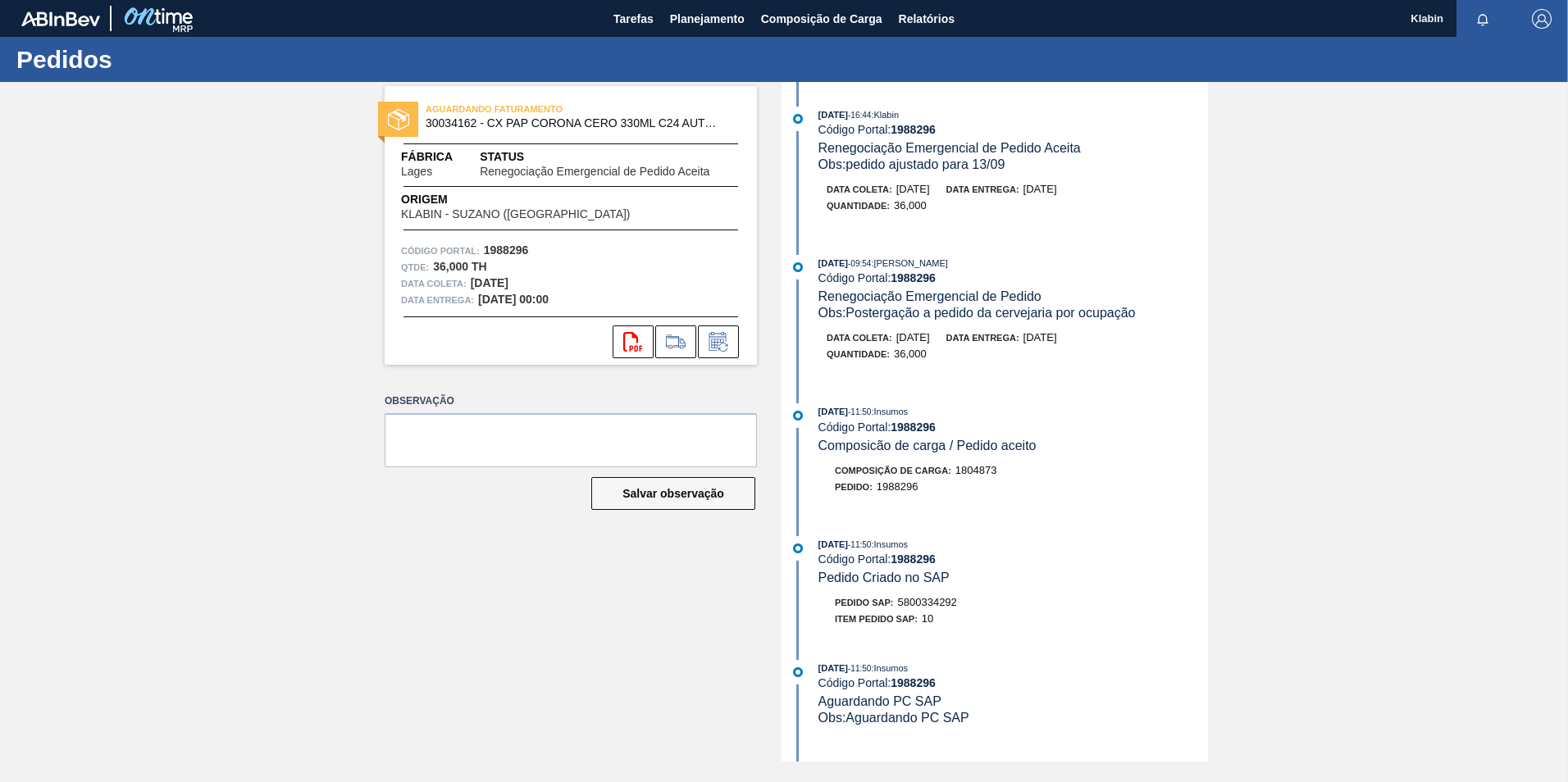
click at [512, 157] on span "Status" at bounding box center [609, 157] width 260 height 17
click at [625, 16] on span "Tarefas" at bounding box center [634, 18] width 40 height 20
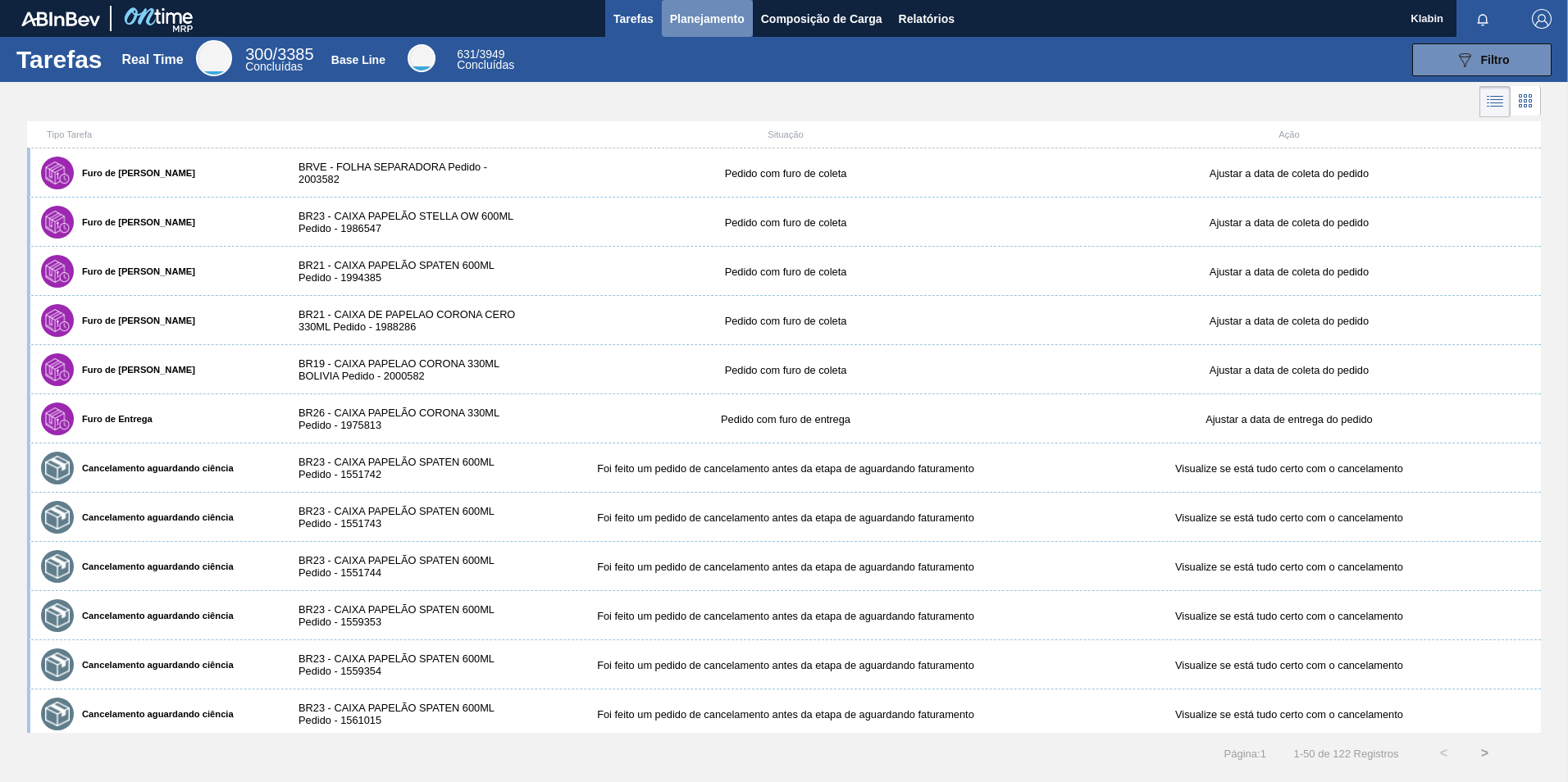
click at [705, 18] on span "Planejamento" at bounding box center [707, 18] width 75 height 20
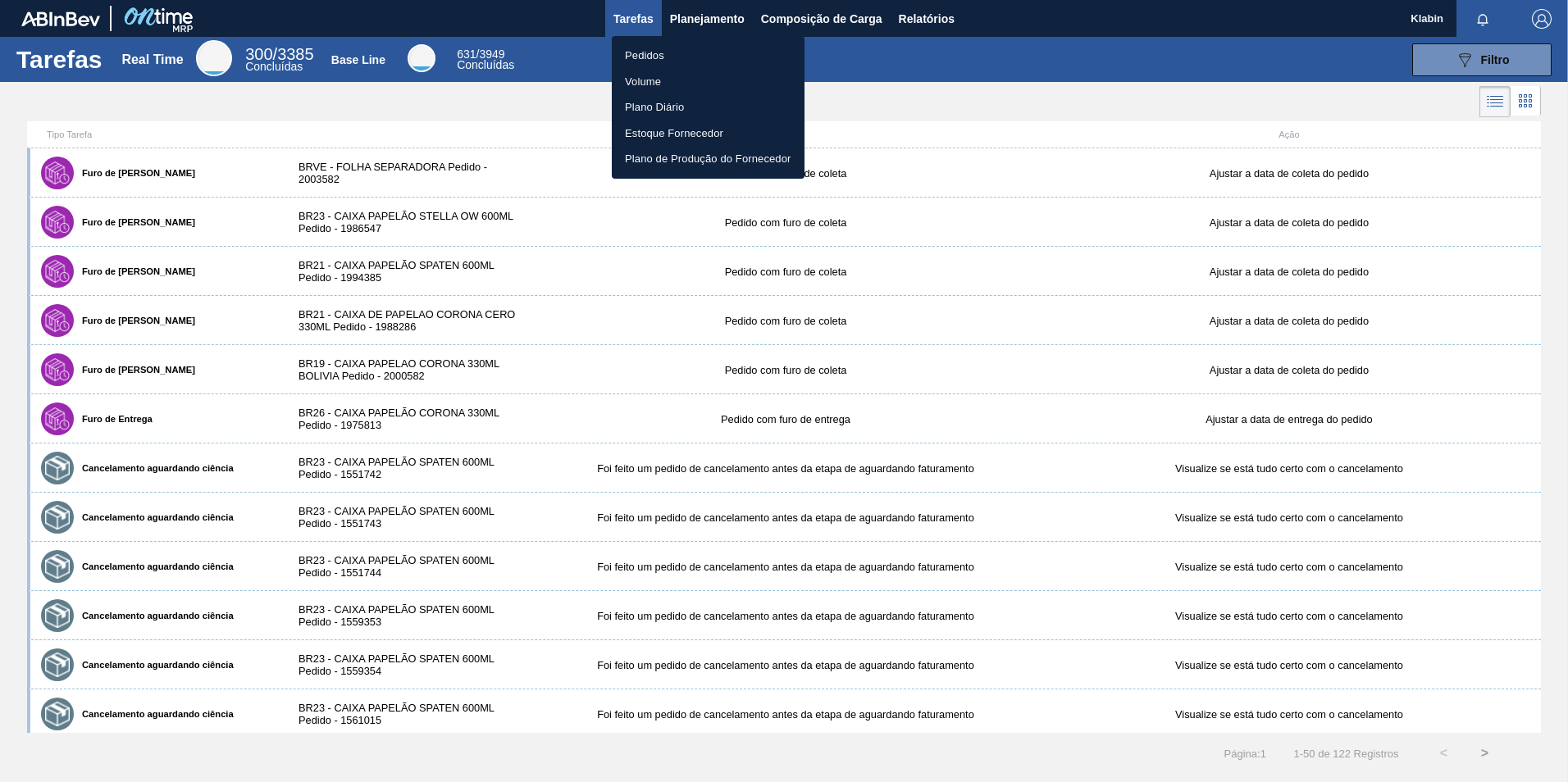
click at [1314, 81] on div at bounding box center [784, 391] width 1568 height 782
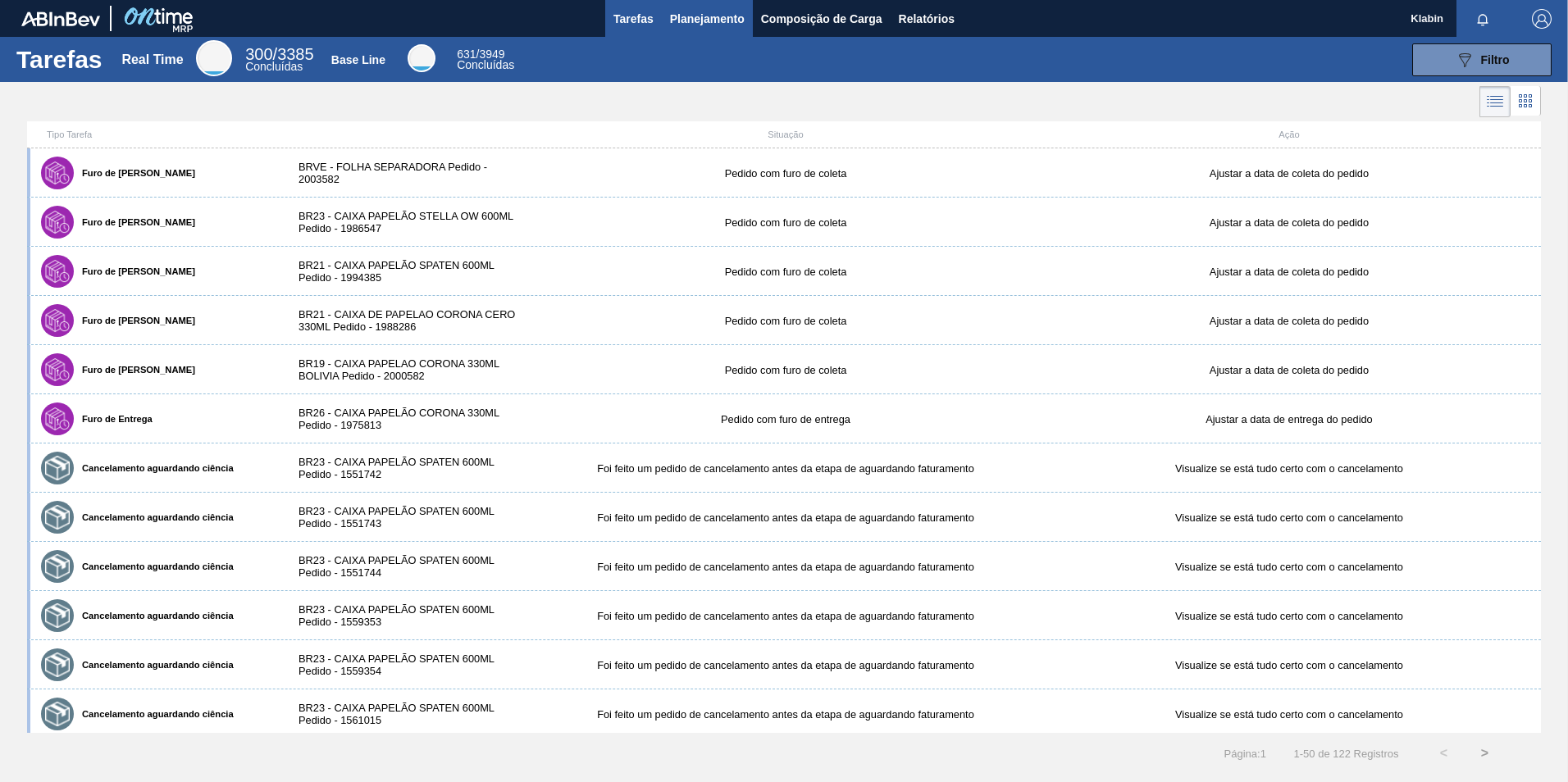
click at [732, 34] on button "Planejamento" at bounding box center [707, 18] width 91 height 37
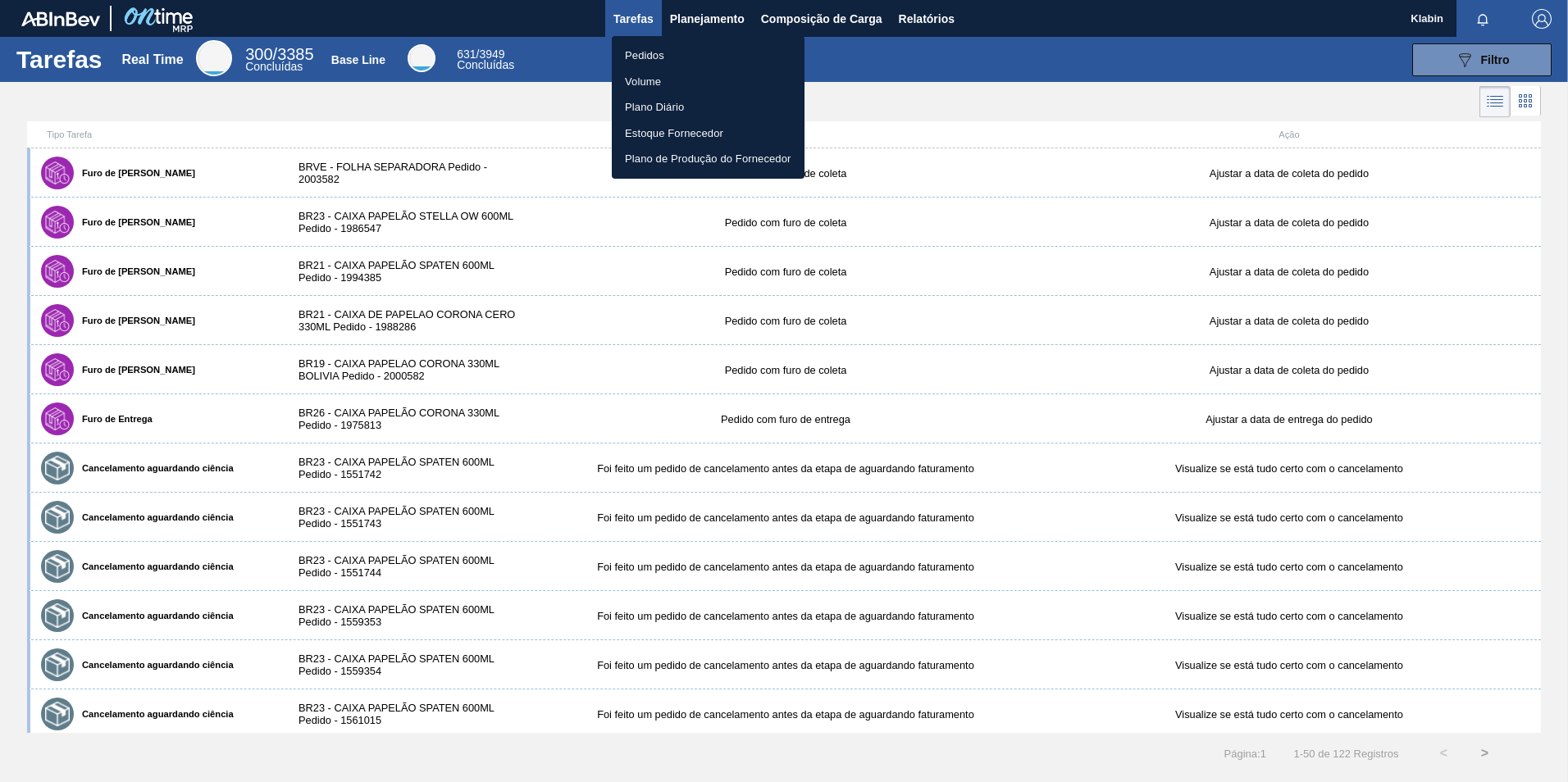
click at [709, 53] on li "Pedidos" at bounding box center [708, 56] width 193 height 27
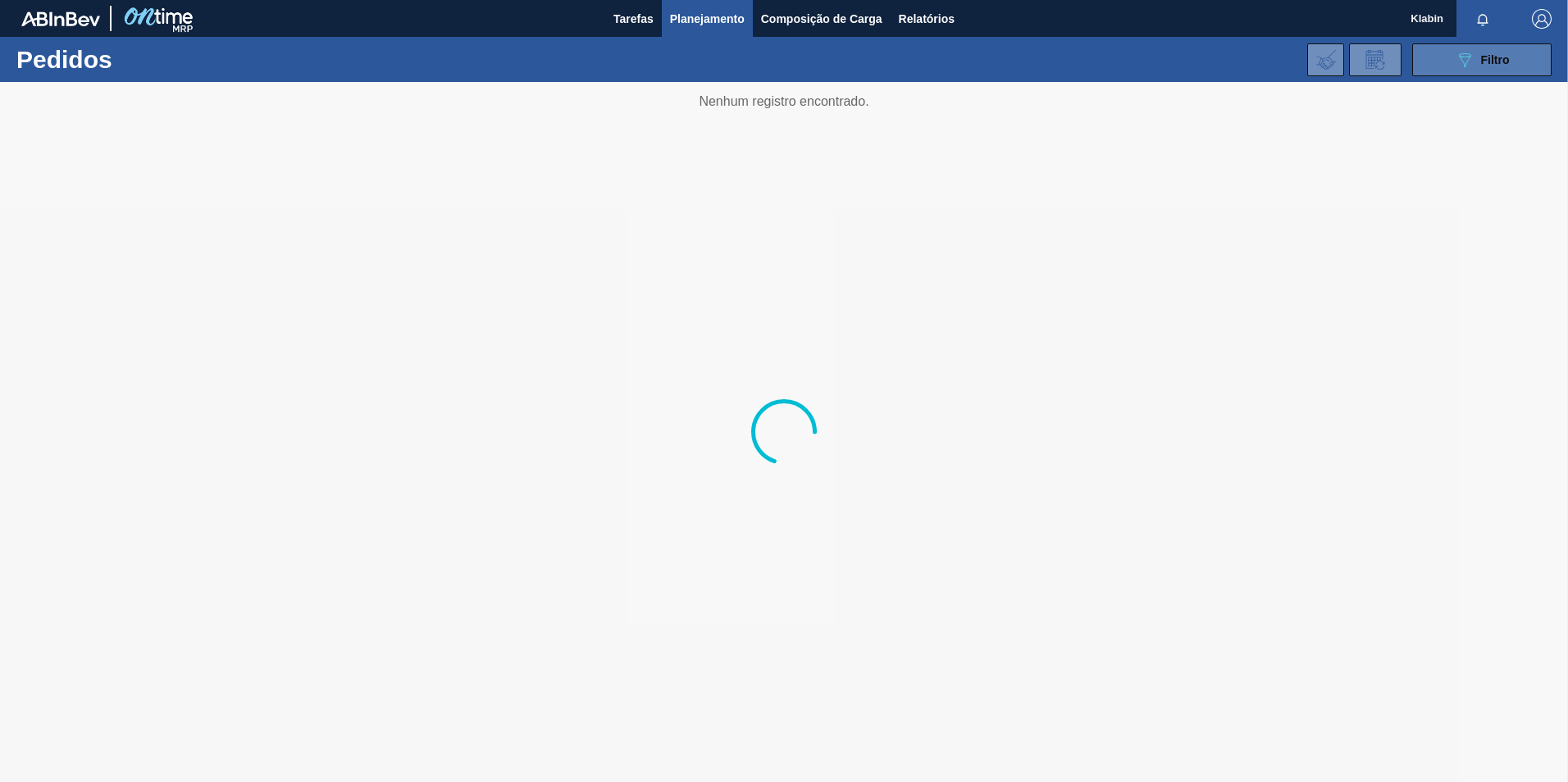
click at [1479, 53] on div "089F7B8B-B2A5-4AFE-B5C0-19BA573D28AC Filtro" at bounding box center [1482, 59] width 55 height 20
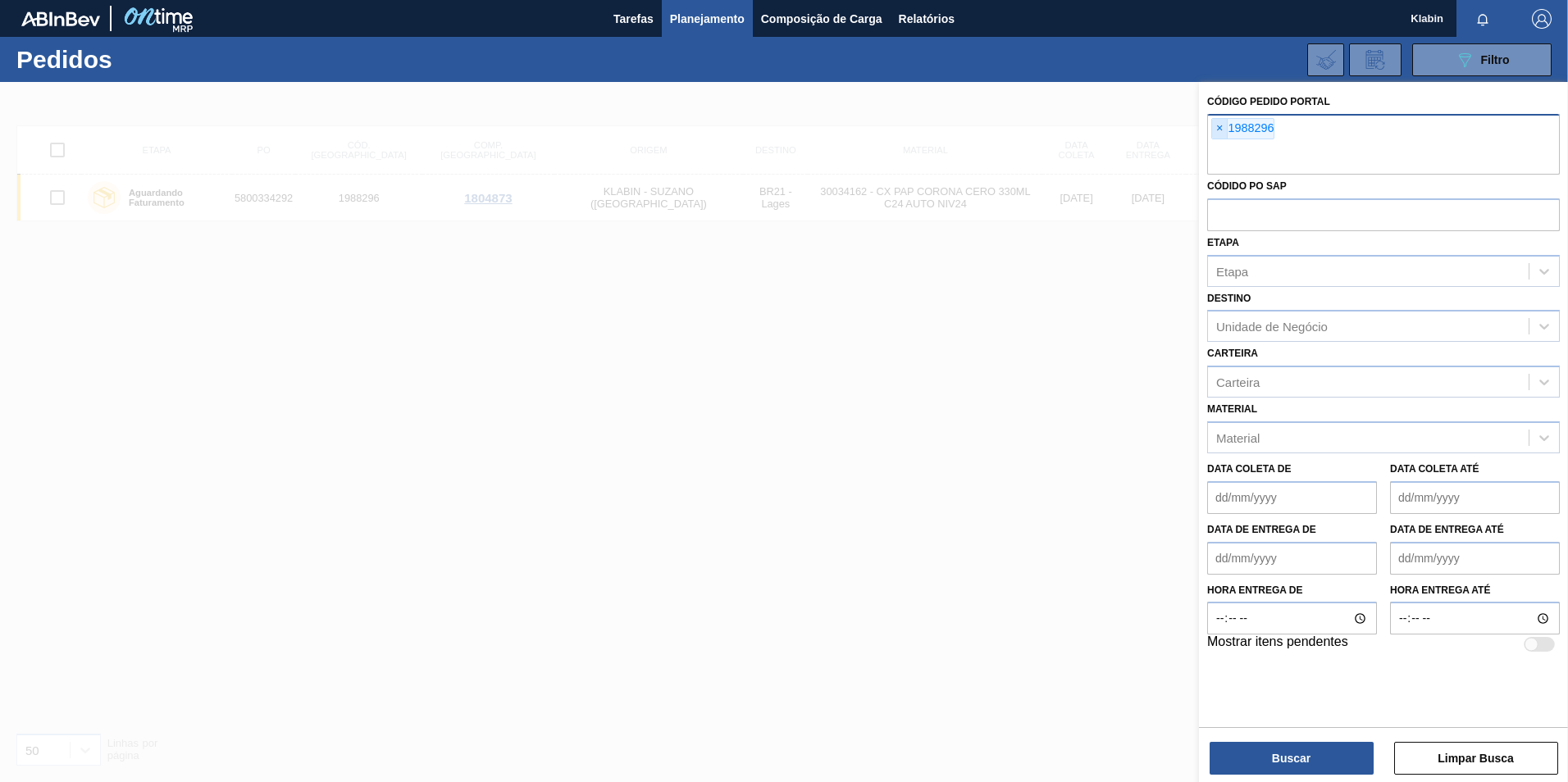
click at [1223, 128] on span "×" at bounding box center [1220, 128] width 15 height 20
click at [1220, 128] on span "×" at bounding box center [1220, 128] width 15 height 20
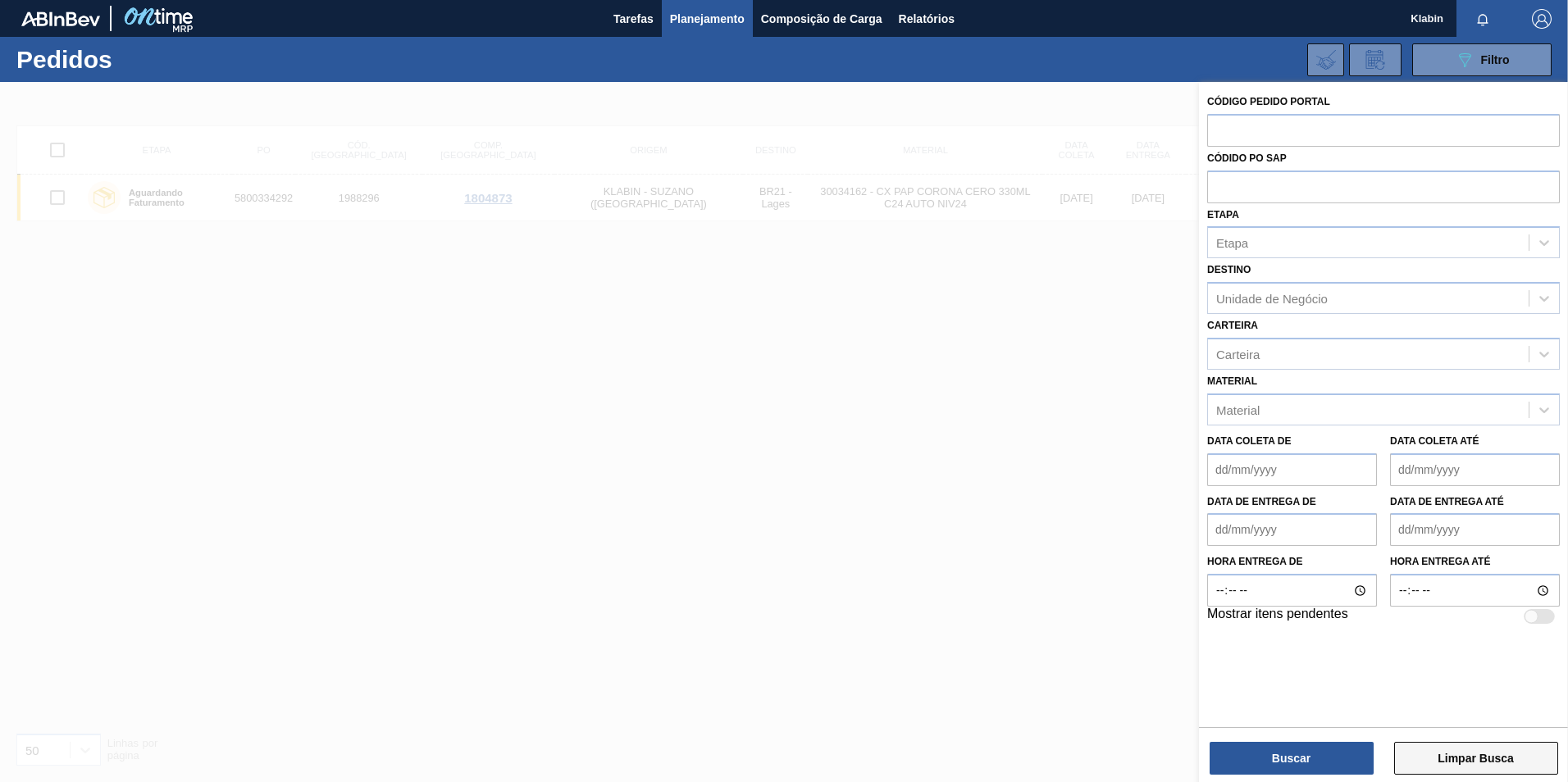
click at [1452, 770] on button "Limpar Busca" at bounding box center [1476, 758] width 164 height 33
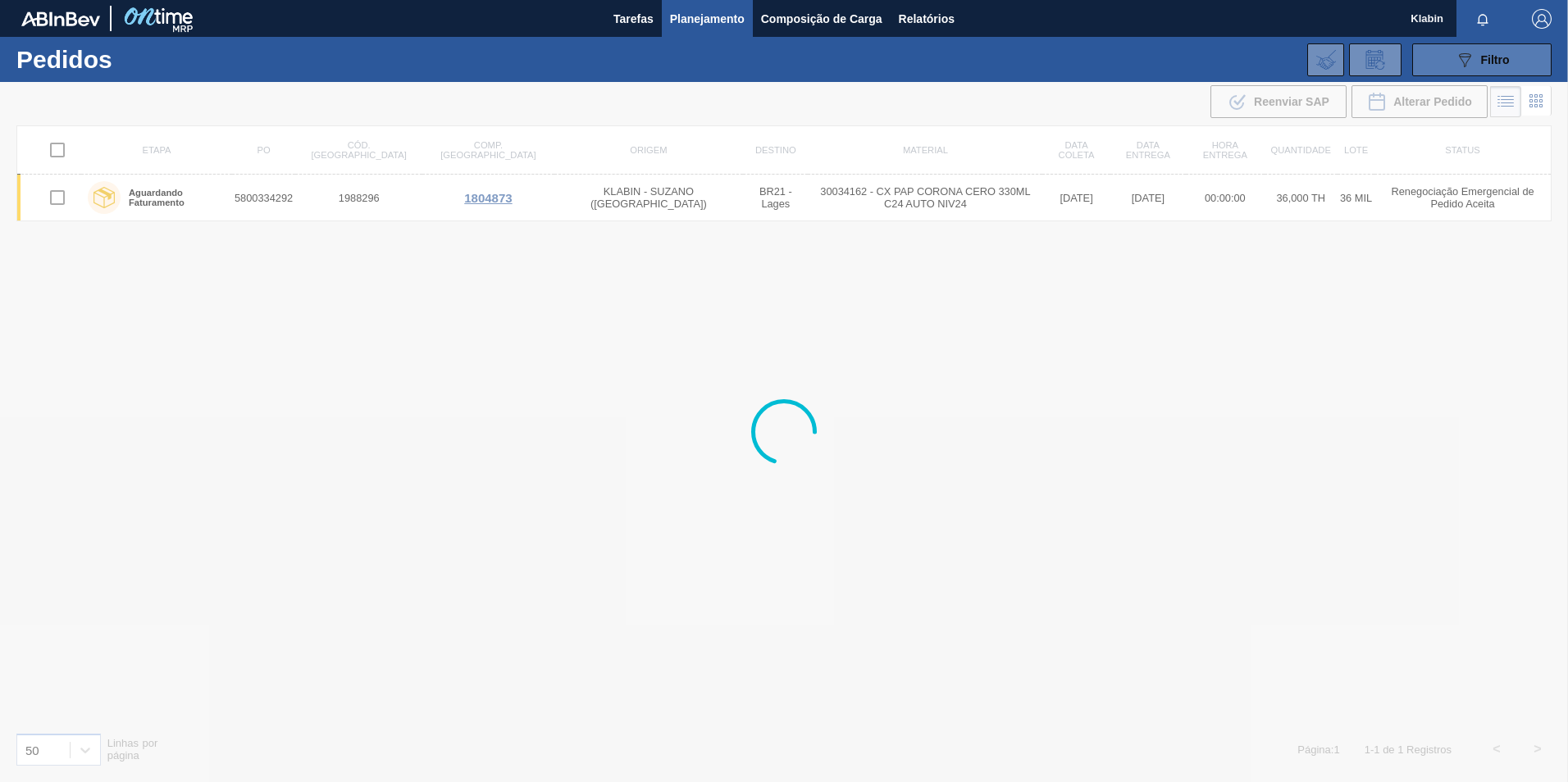
click at [1482, 53] on span "Filtro" at bounding box center [1495, 59] width 28 height 13
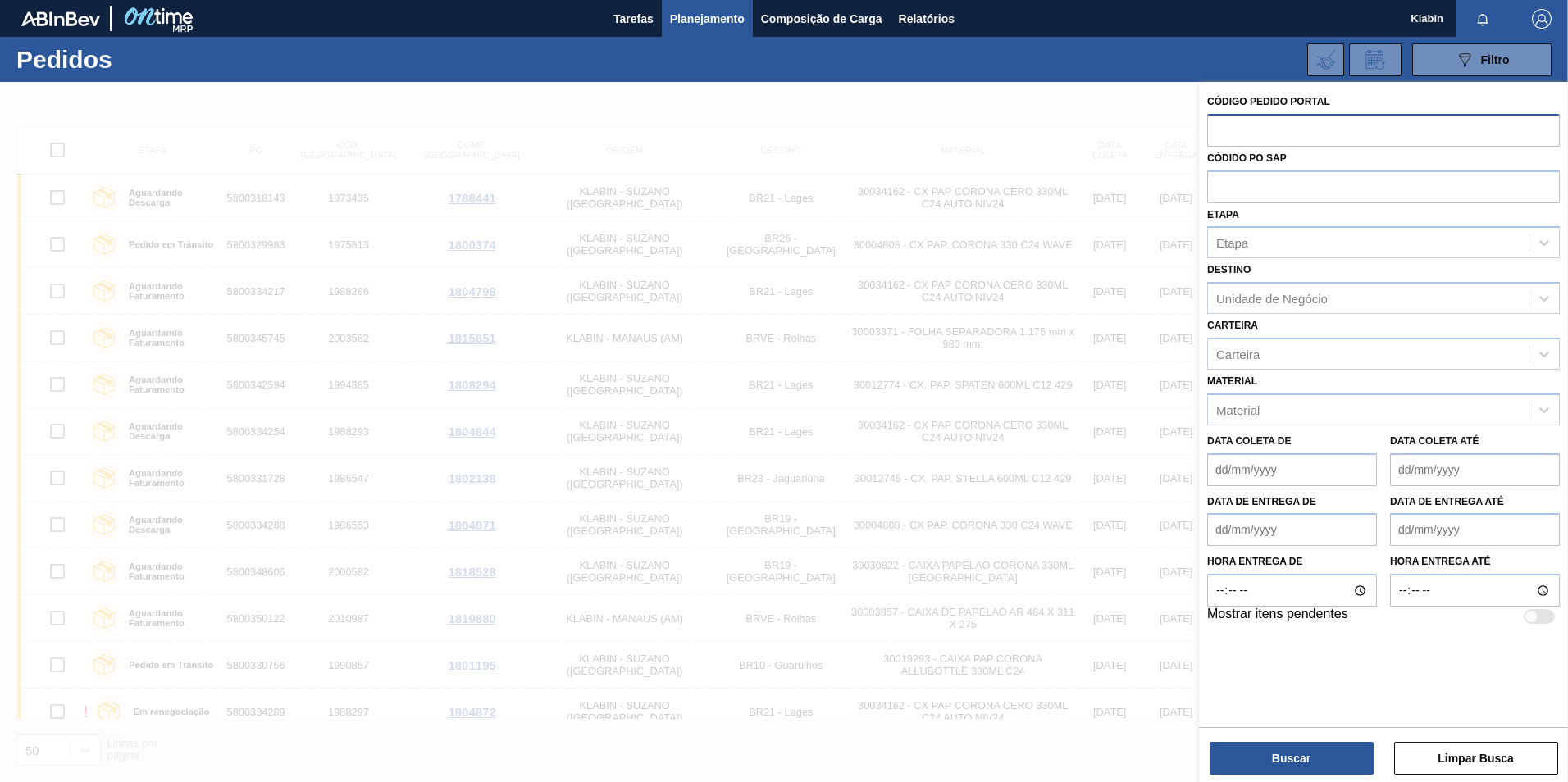
click at [1230, 139] on input "text" at bounding box center [1383, 130] width 352 height 31
type input "1988297"
click at [1289, 749] on button "Buscar" at bounding box center [1291, 758] width 164 height 33
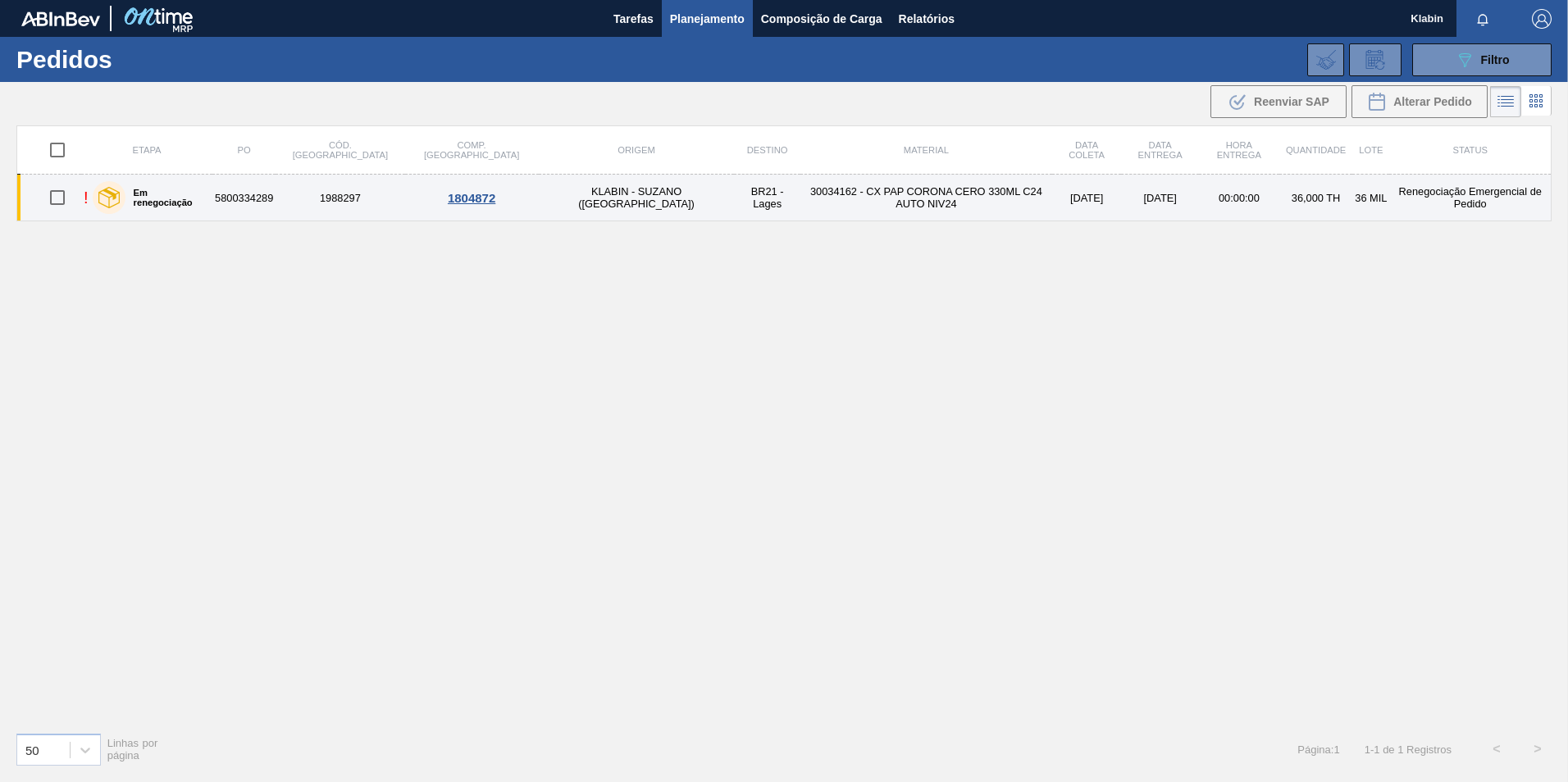
click at [935, 198] on td "30034162 - CX PAP CORONA CERO 330ML C24 AUTO NIV24" at bounding box center [926, 198] width 252 height 46
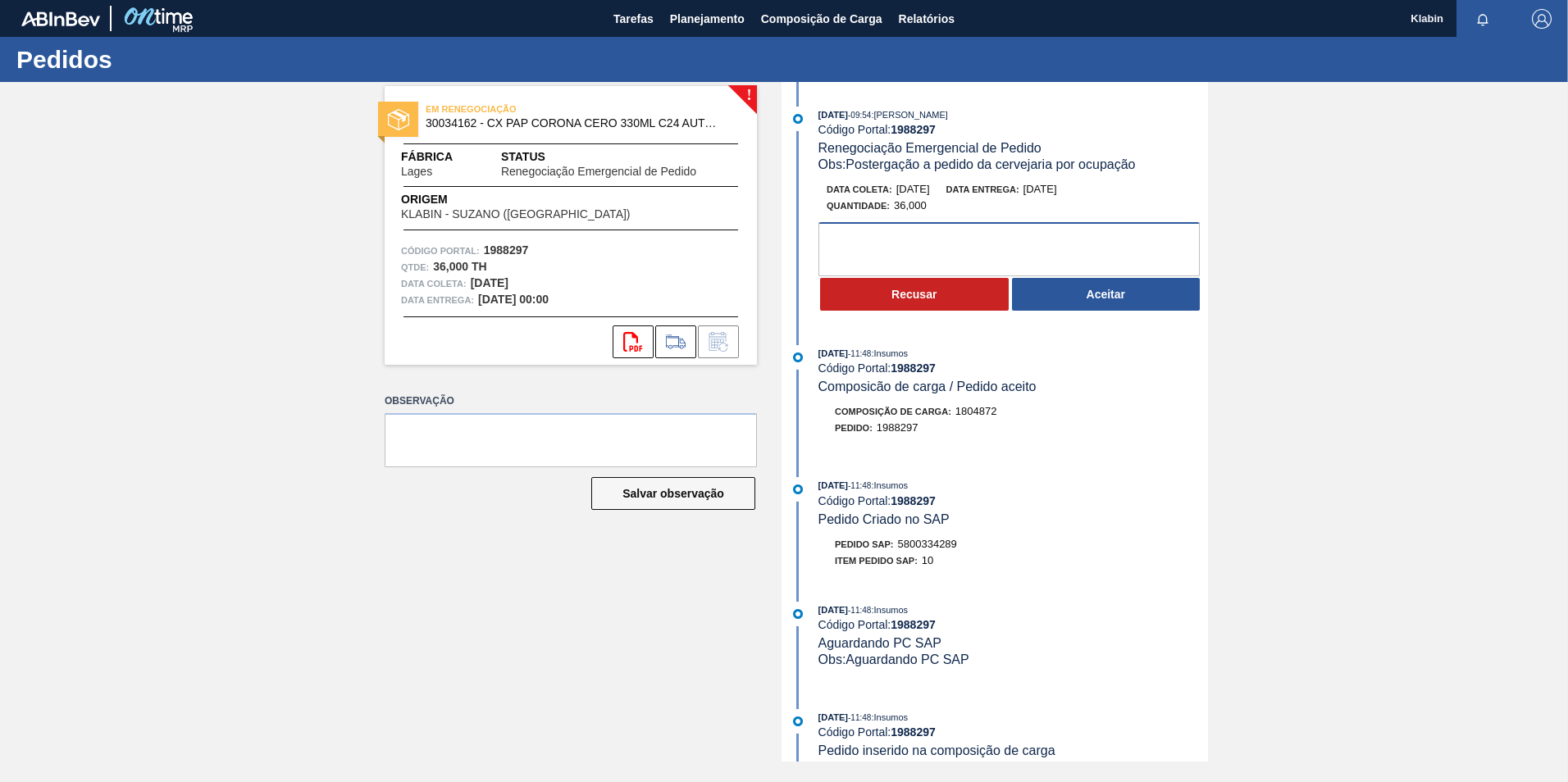
click at [1075, 244] on textarea at bounding box center [1009, 249] width 382 height 54
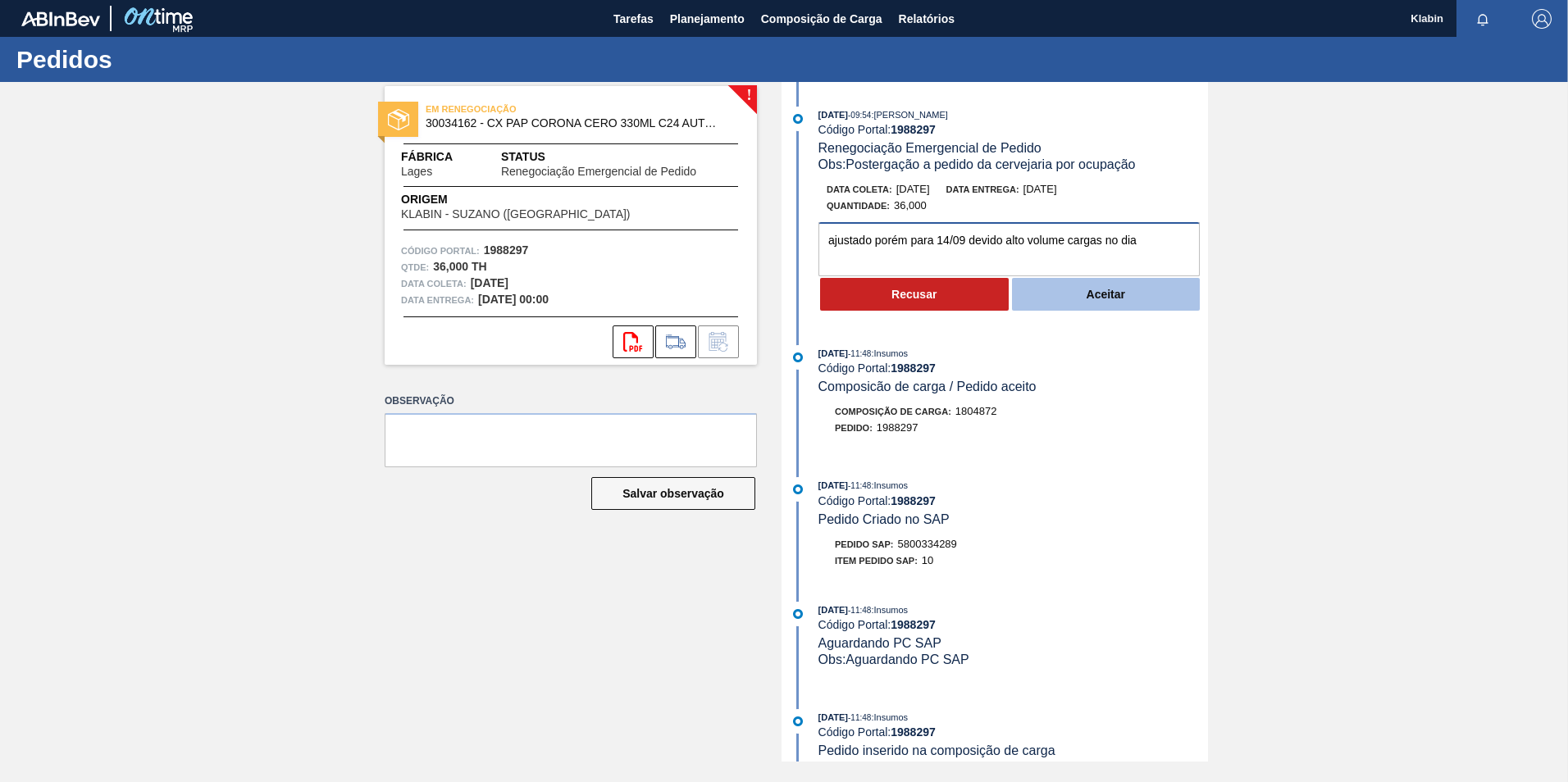
type textarea "ajustado porém para 14/09 devido alto volume cargas no dia"
click at [1095, 296] on button "Aceitar" at bounding box center [1106, 294] width 188 height 33
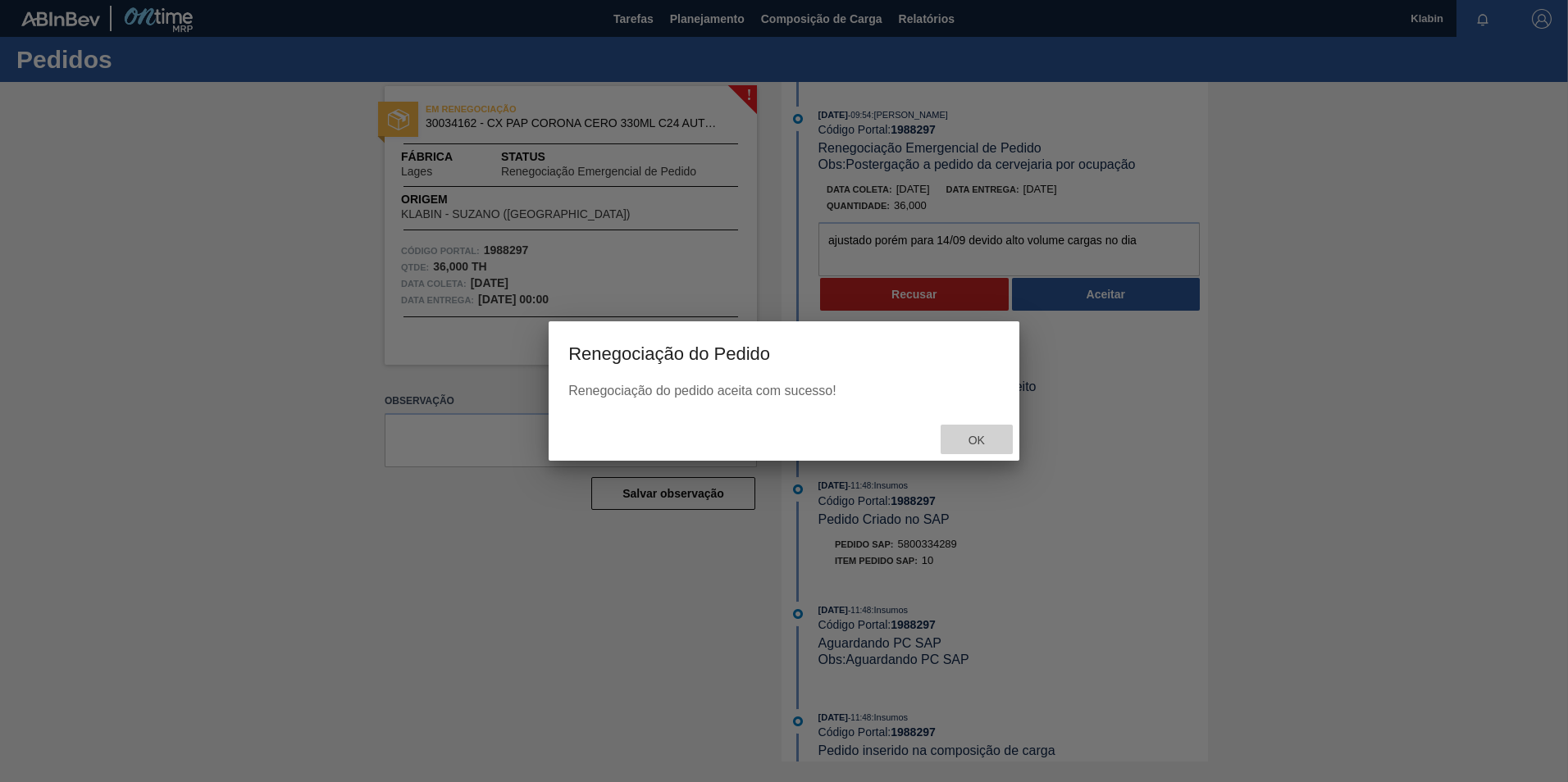
click at [971, 444] on span "Ok" at bounding box center [977, 440] width 43 height 13
